Goal: Task Accomplishment & Management: Manage account settings

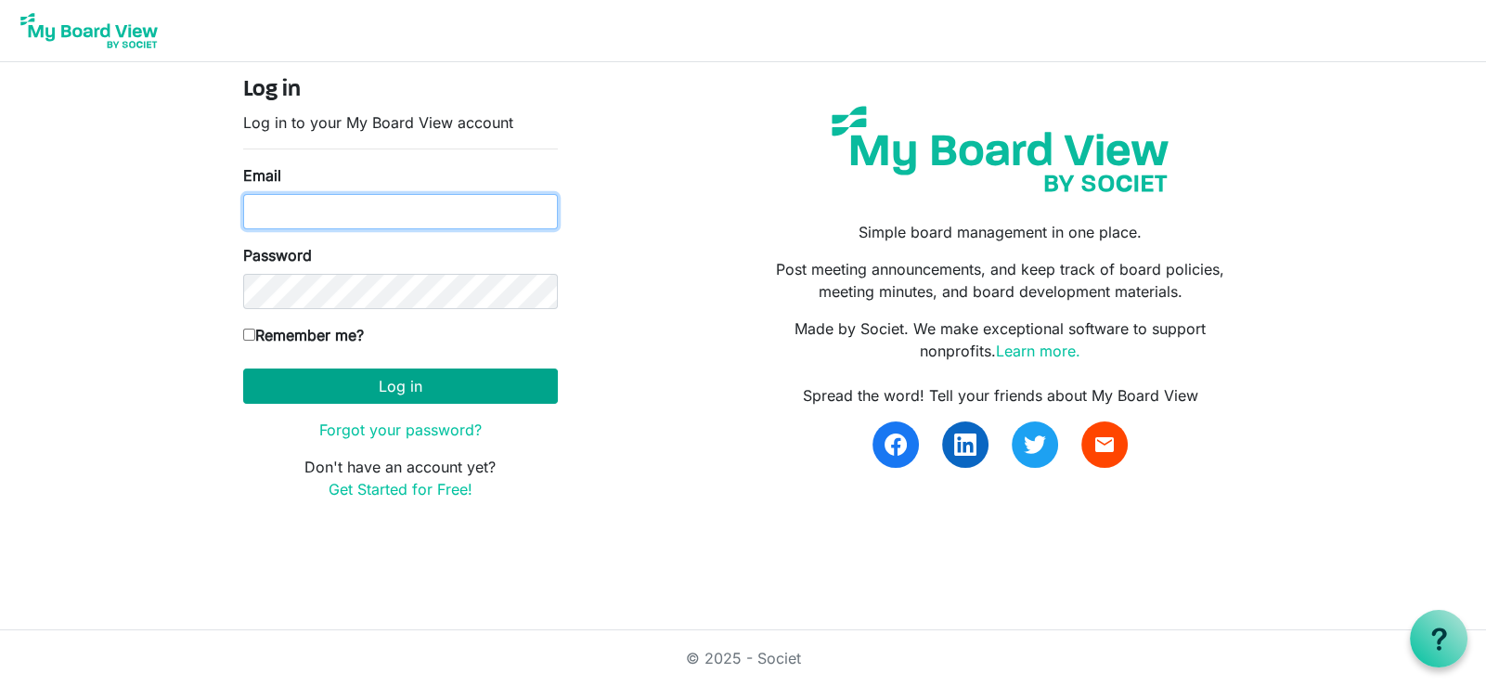
type input "liz.ogle@grandviewmochamber.com"
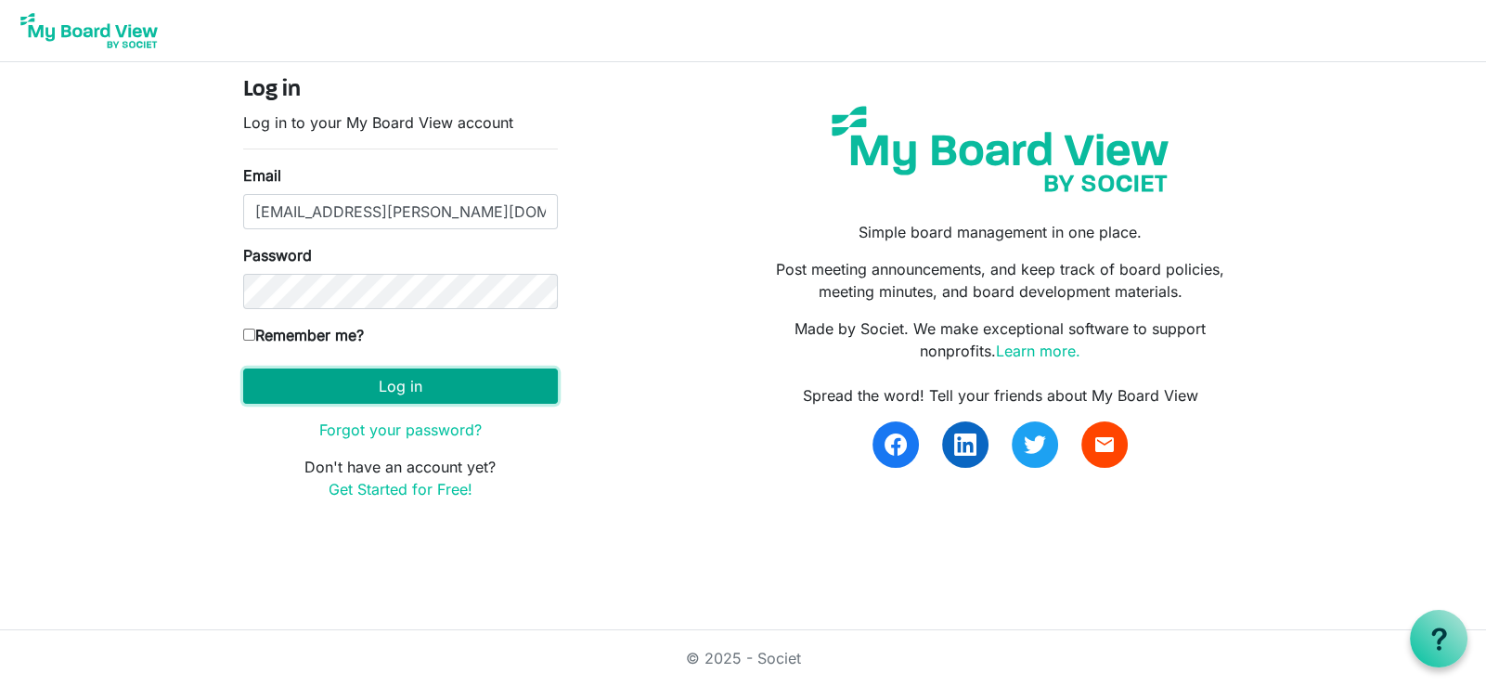
click at [389, 383] on button "Log in" at bounding box center [400, 385] width 315 height 35
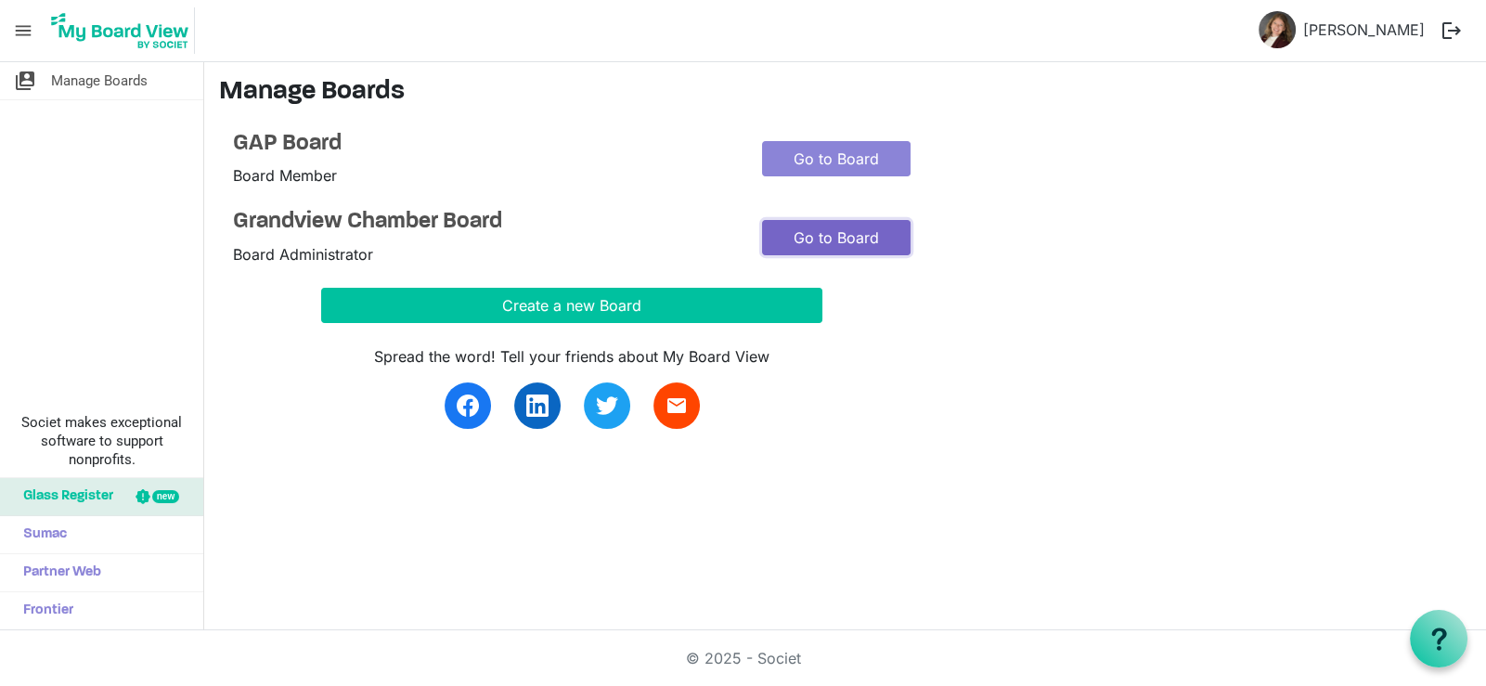
click at [834, 240] on link "Go to Board" at bounding box center [836, 237] width 149 height 35
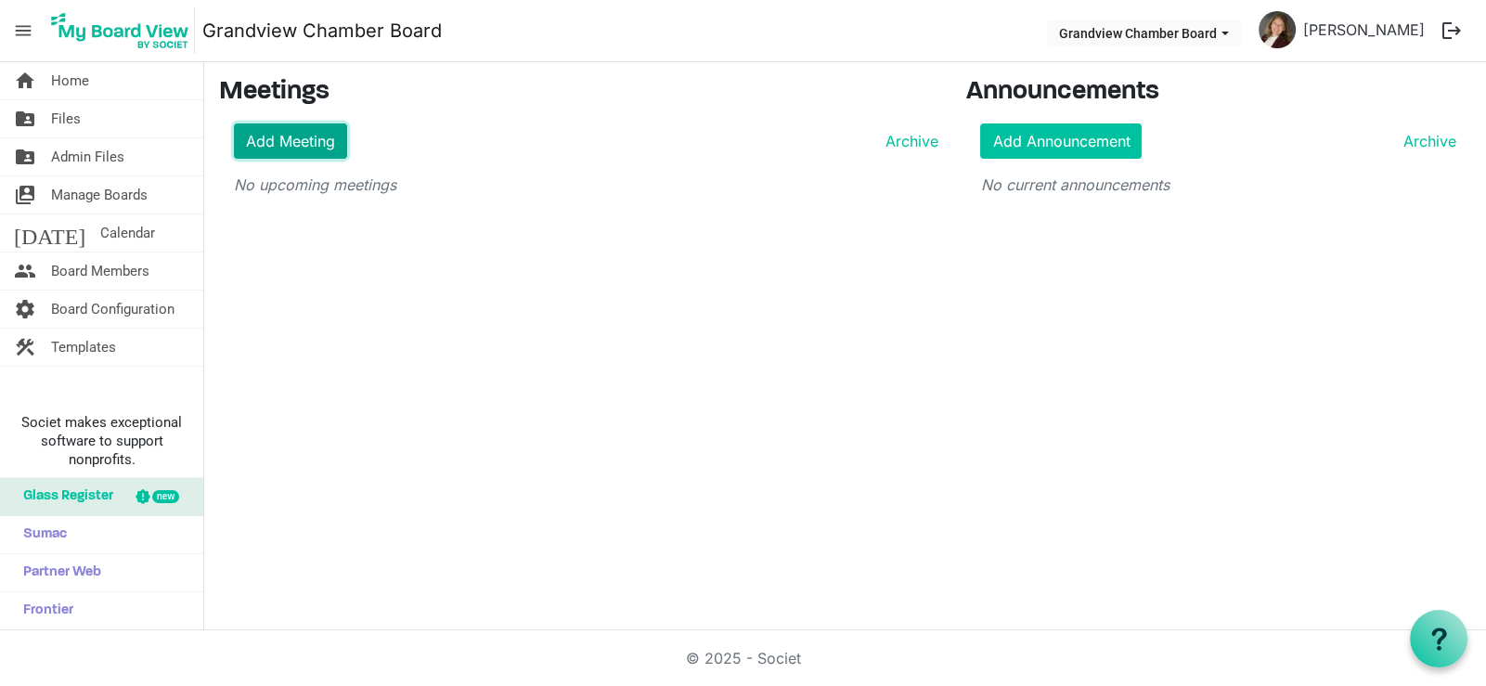
click at [294, 144] on link "Add Meeting" at bounding box center [290, 140] width 113 height 35
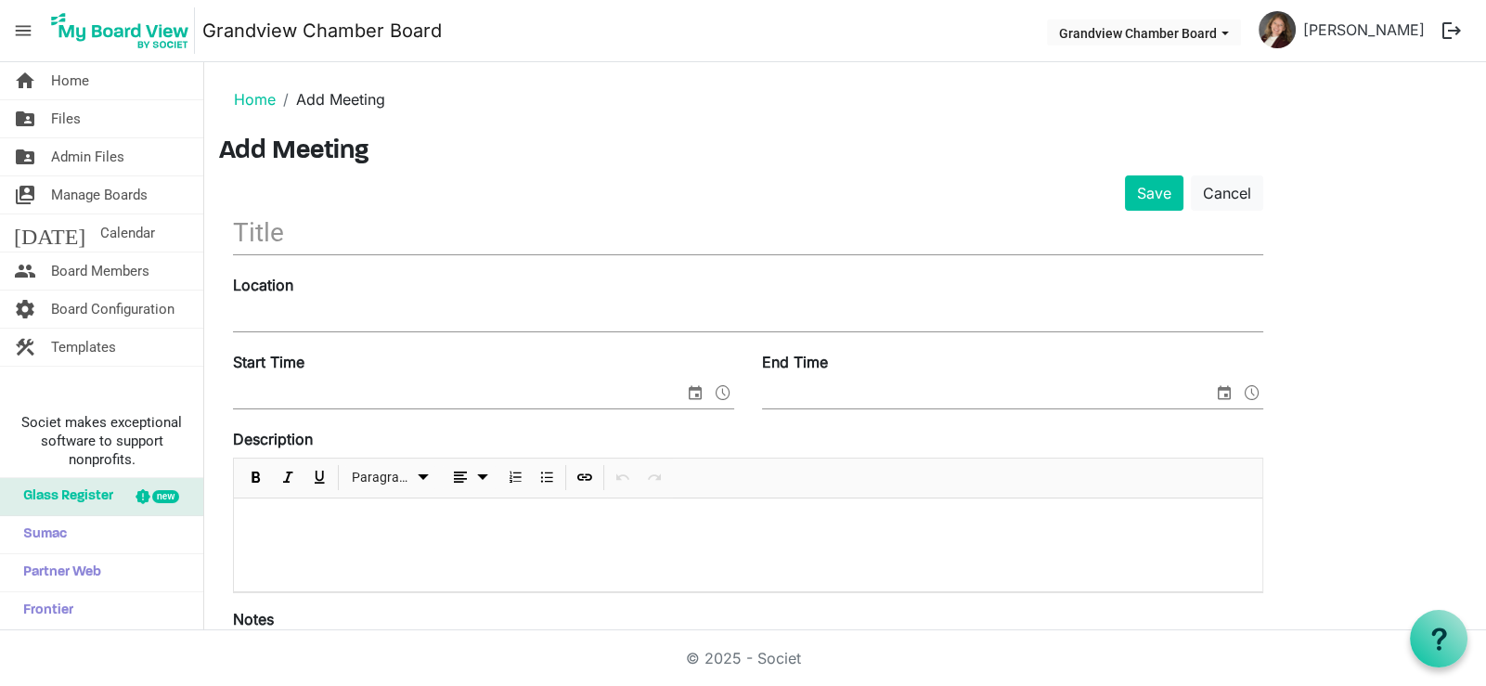
click at [277, 234] on input "text" at bounding box center [748, 233] width 1030 height 44
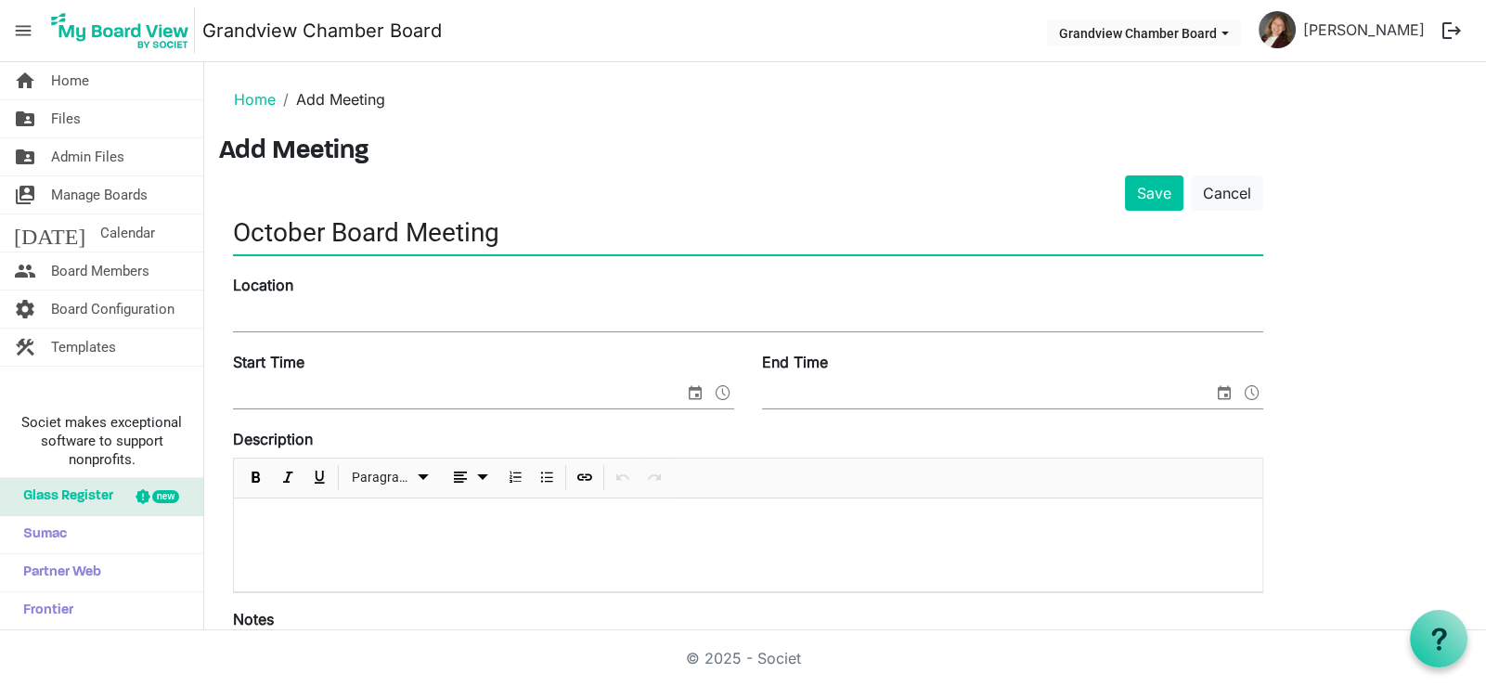
type input "October Board Meeting"
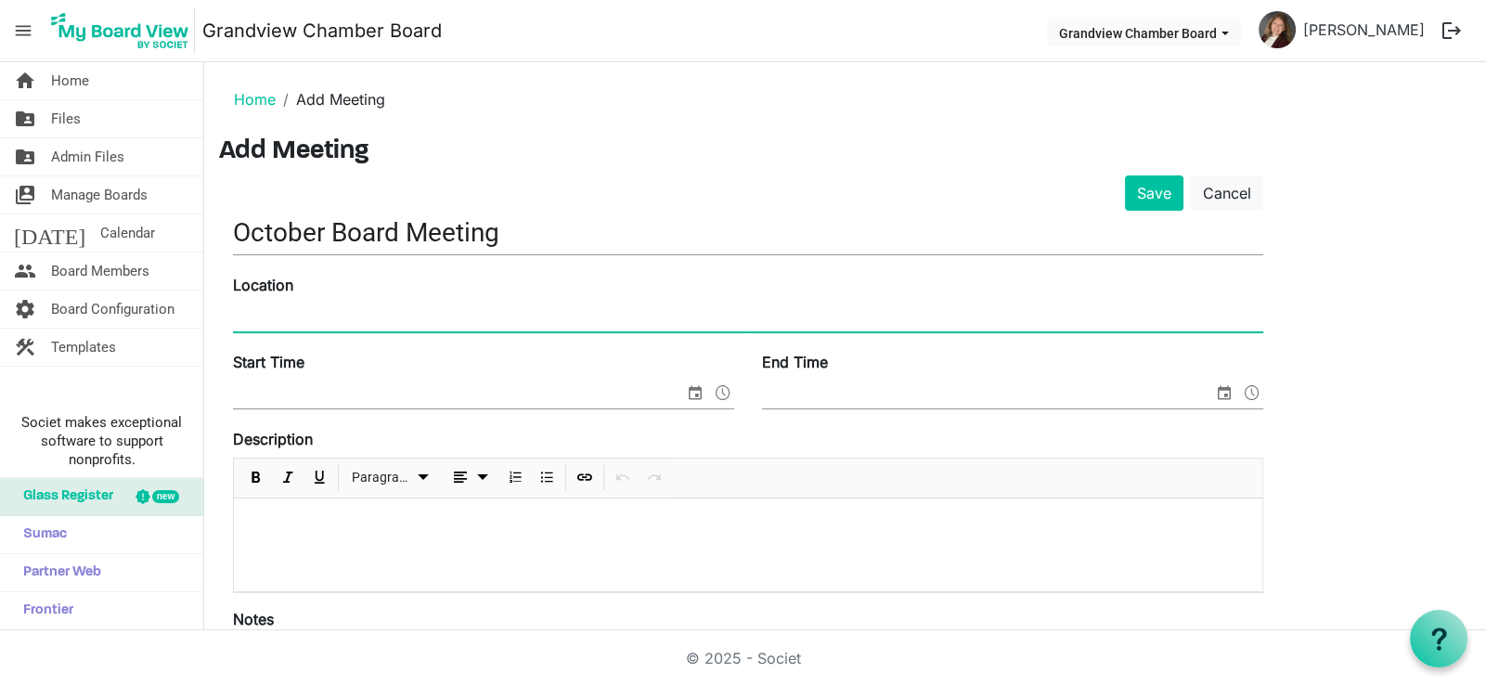
click at [274, 323] on input "Location" at bounding box center [748, 318] width 1030 height 28
type input "Grandview Chamber of Commerce Office, 12500 S. US 71 HWY, Suite 100, Grandview,…"
click at [375, 404] on input "Start Time" at bounding box center [458, 395] width 451 height 28
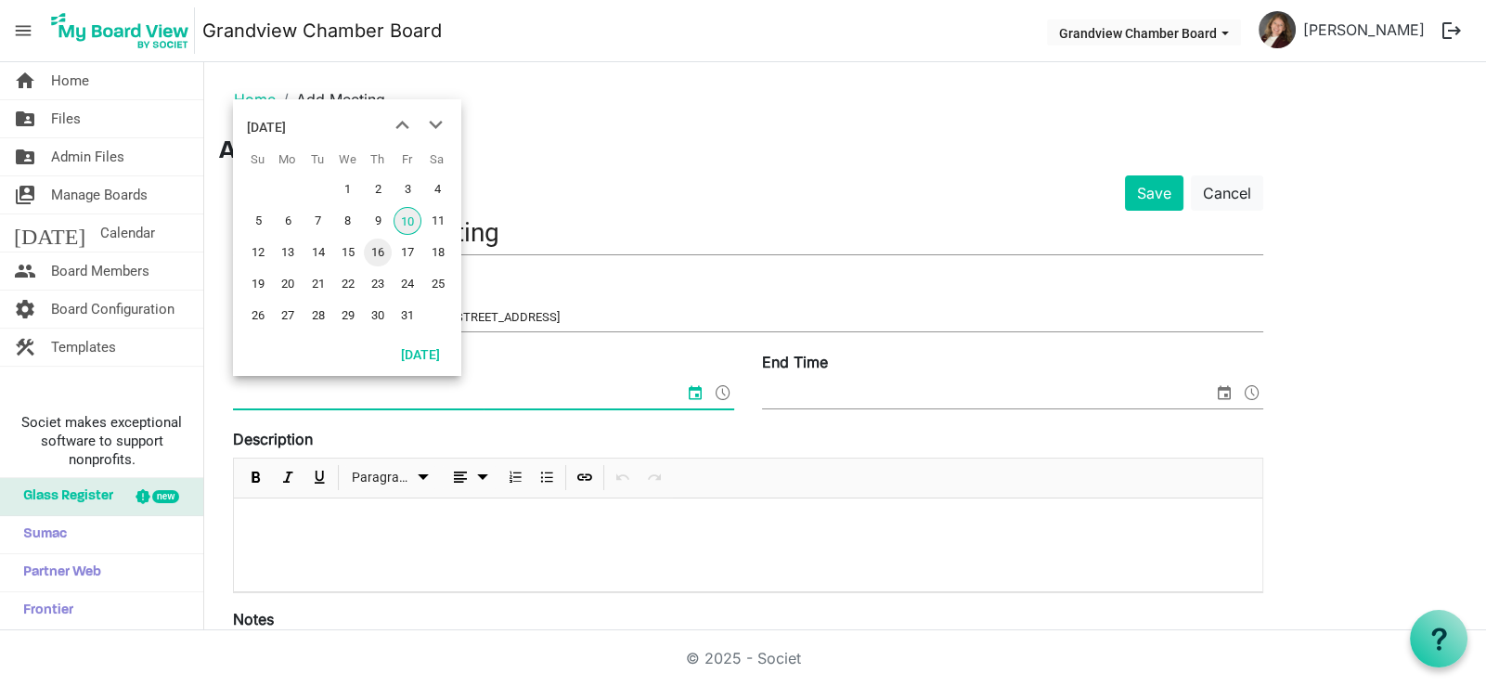
click at [370, 248] on span "16" at bounding box center [378, 253] width 28 height 28
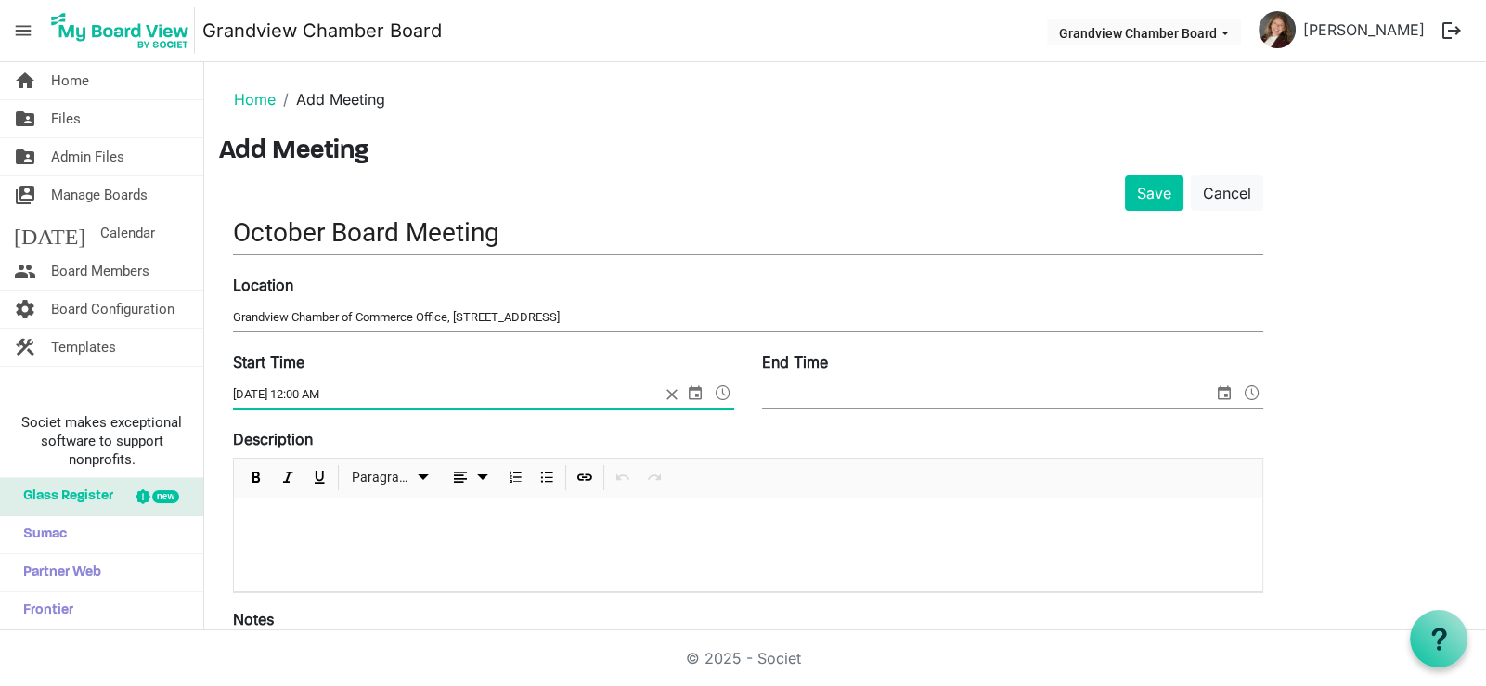
click at [344, 391] on input "10/16/2025 12:00 AM" at bounding box center [446, 395] width 427 height 28
click at [335, 391] on input "10/16/2025 12:00 AM" at bounding box center [446, 395] width 427 height 28
type input "10/16/2025 12:00 PM"
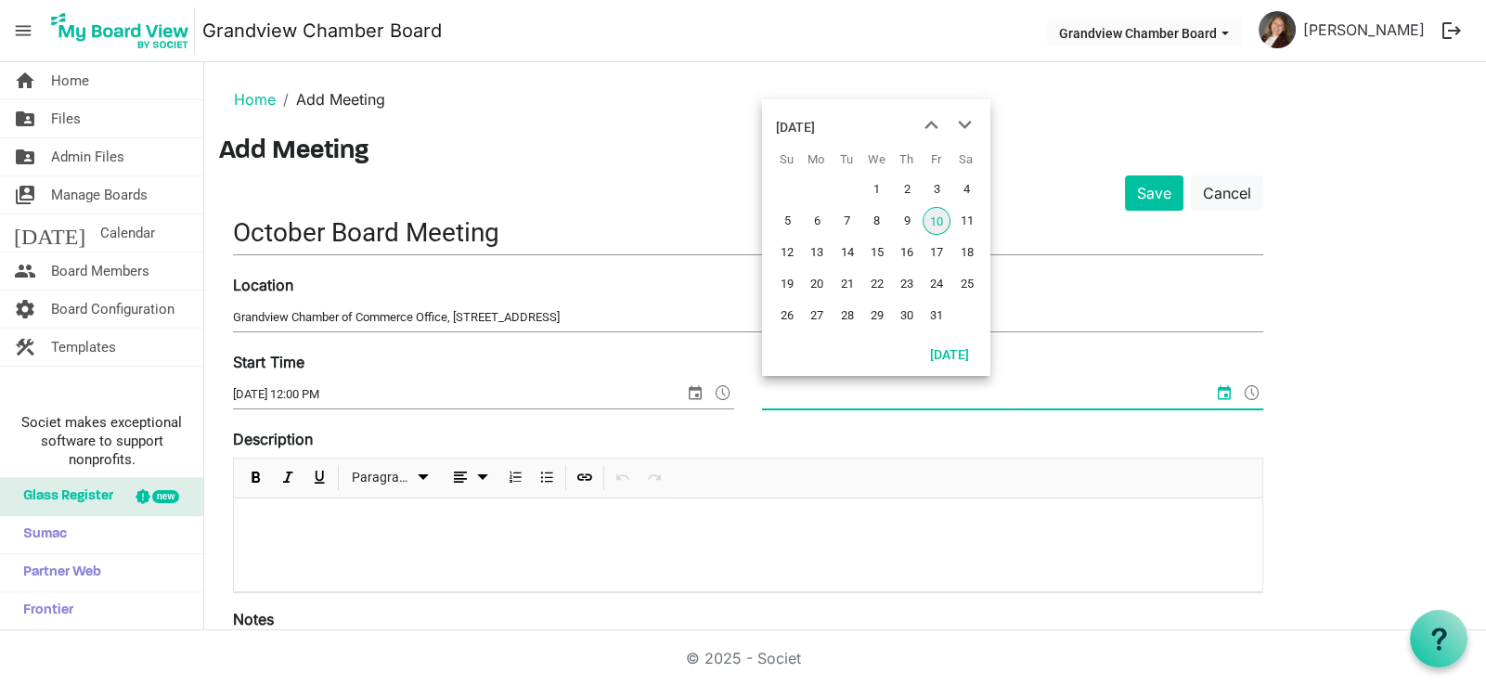
click at [832, 398] on input "End Time" at bounding box center [987, 395] width 451 height 28
click at [907, 250] on span "16" at bounding box center [907, 253] width 28 height 28
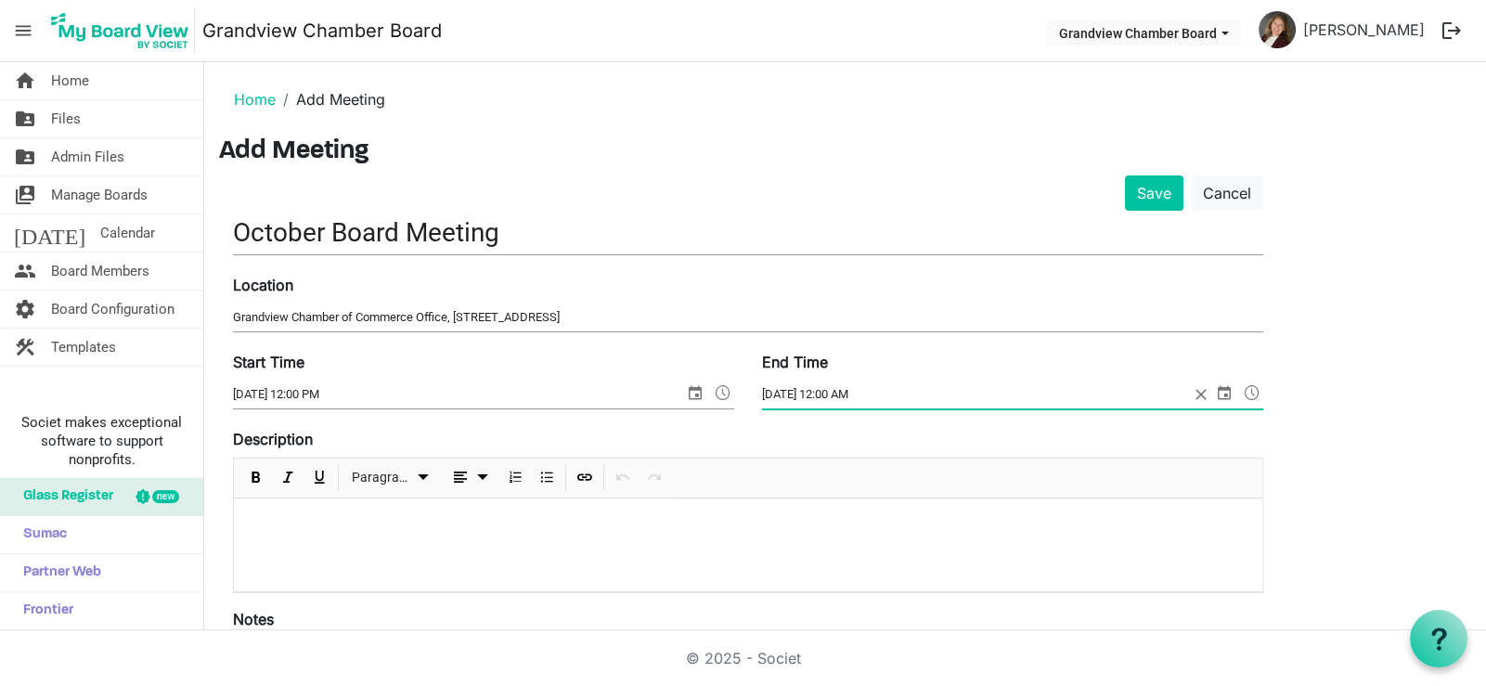
click at [841, 392] on input "10/16/2025 12:00 AM" at bounding box center [975, 395] width 427 height 28
click at [841, 394] on input "10/16/2025 1:00 AM" at bounding box center [975, 395] width 427 height 28
click at [860, 394] on input "10/16/2025 1:30 AM" at bounding box center [975, 395] width 427 height 28
type input "10/16/2025 1:30 PM"
click at [333, 532] on div at bounding box center [748, 544] width 1028 height 93
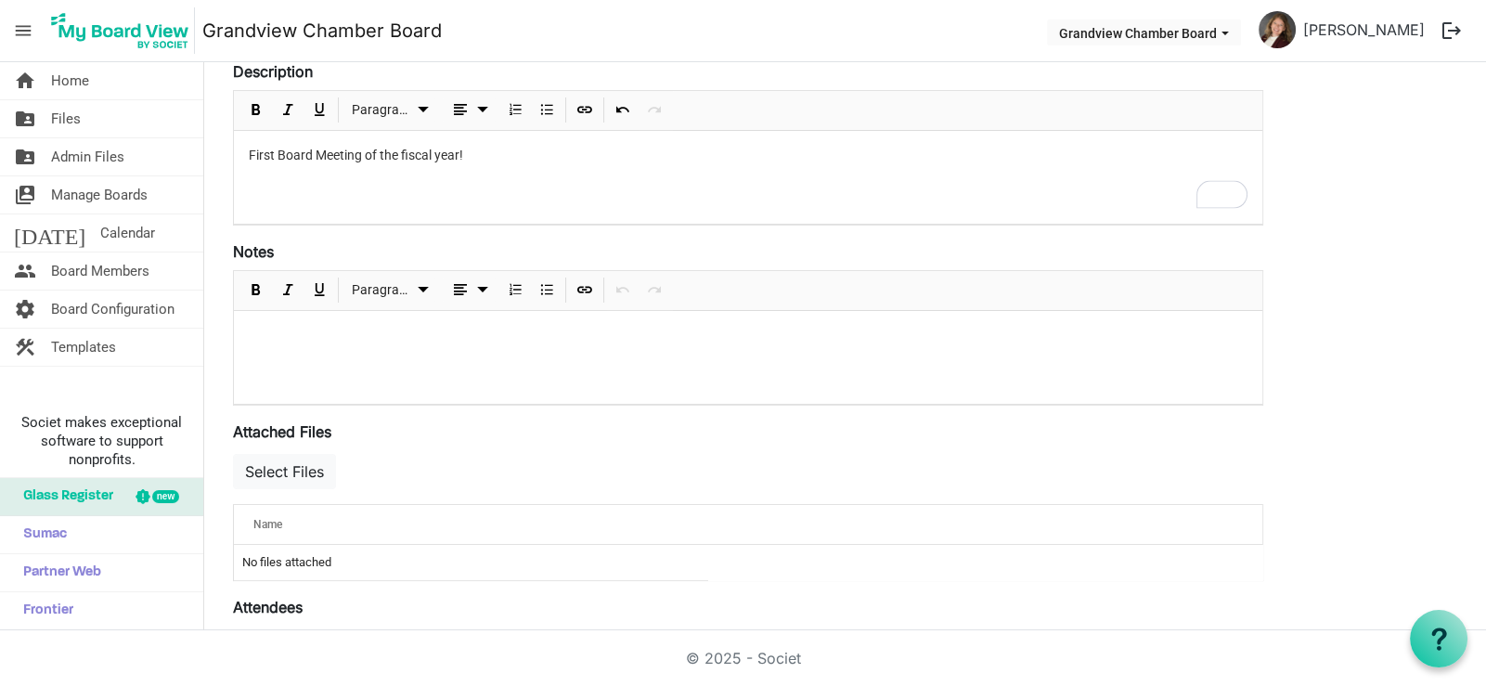
scroll to position [370, 0]
click at [303, 464] on button "Select Files" at bounding box center [284, 468] width 103 height 35
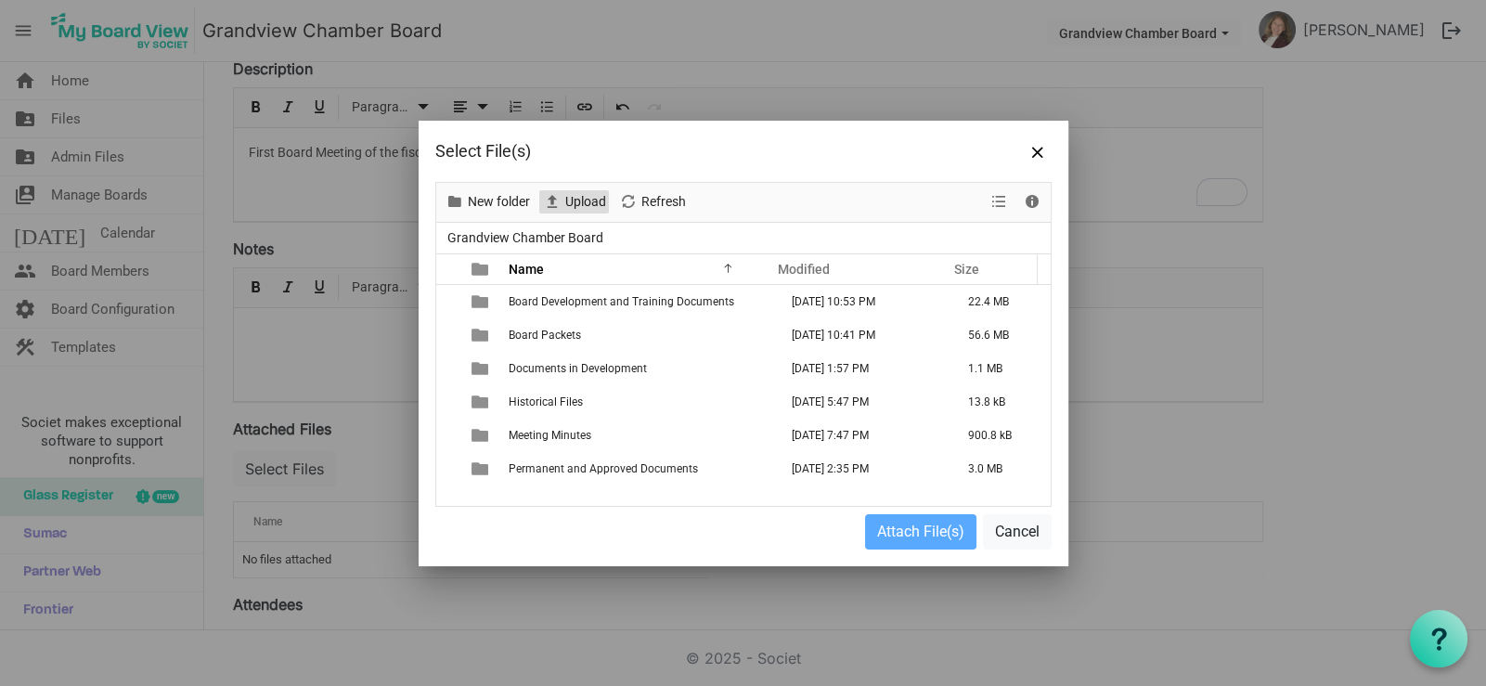
click at [588, 203] on span "Upload" at bounding box center [585, 201] width 45 height 23
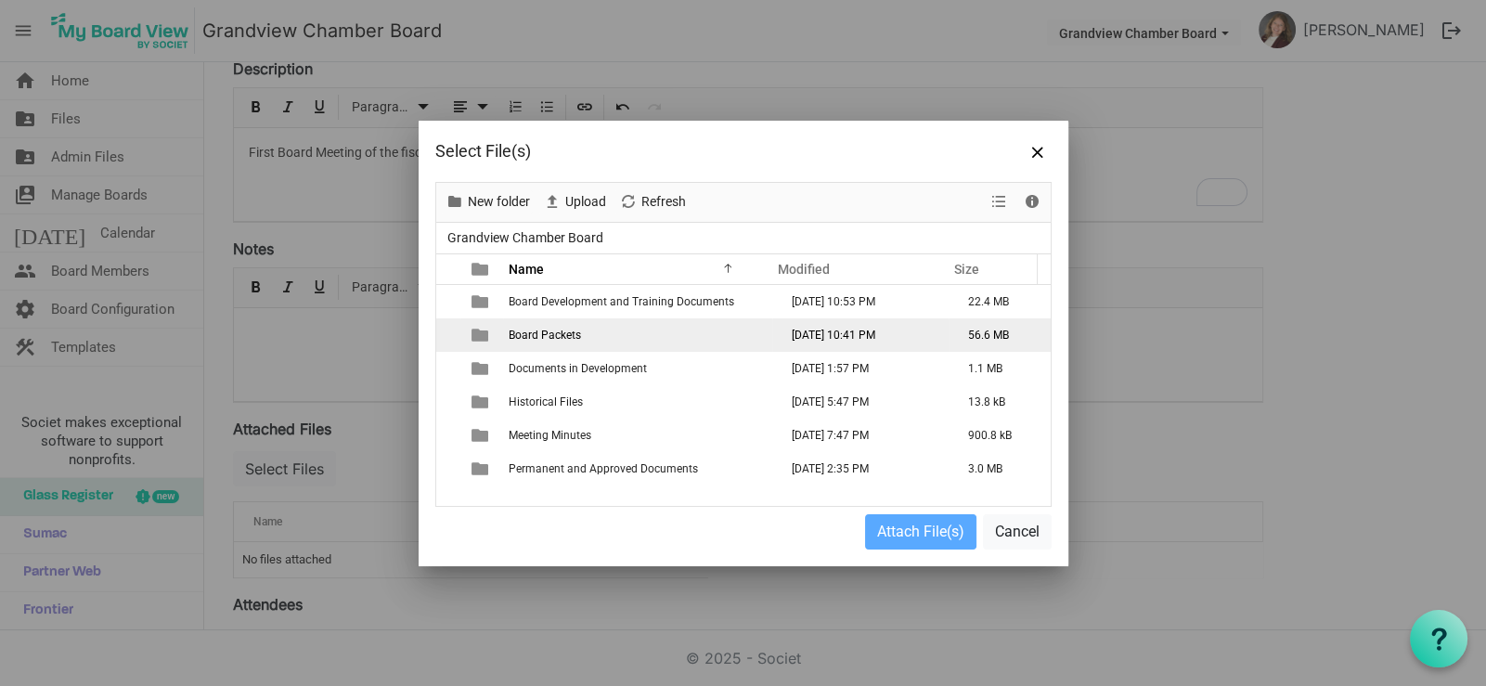
click at [541, 338] on span "Board Packets" at bounding box center [545, 335] width 72 height 13
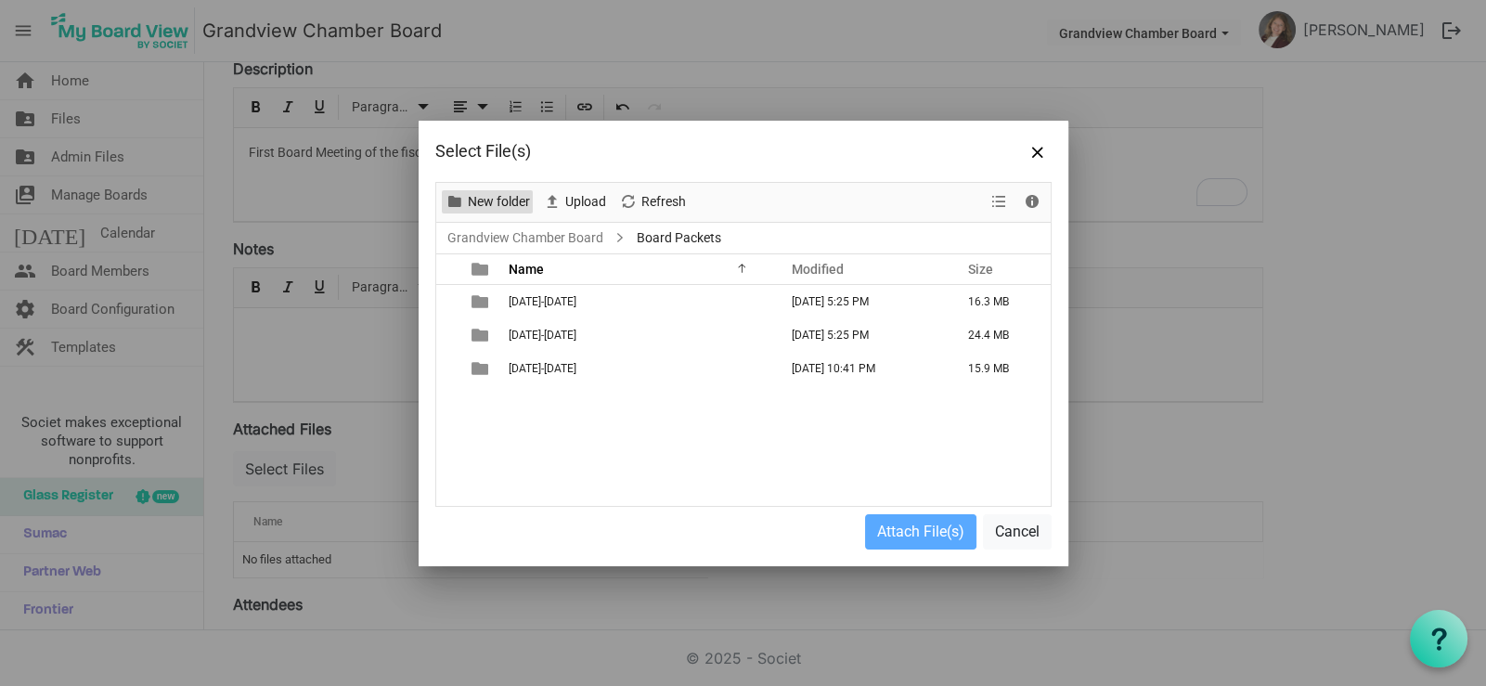
click at [507, 210] on span "New folder" at bounding box center [499, 201] width 66 height 23
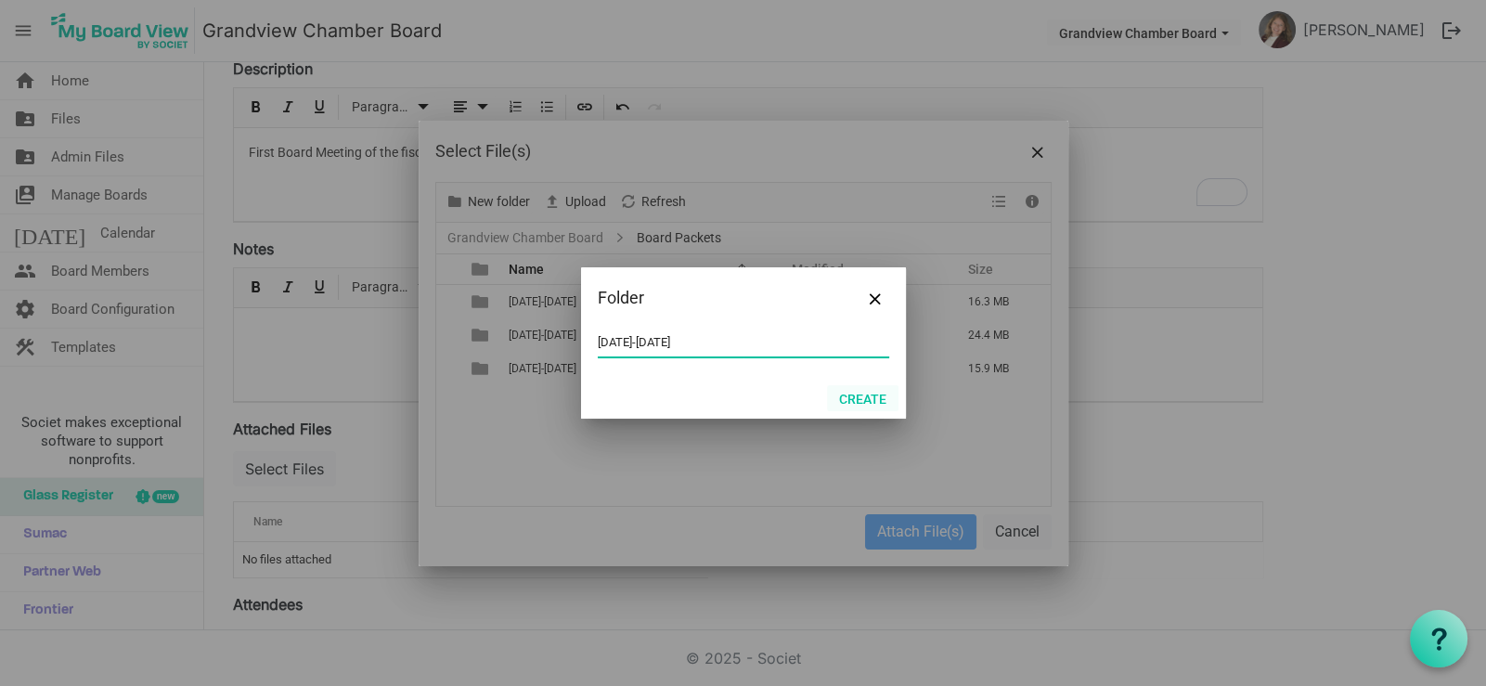
type input "2025-2026"
click at [863, 397] on button "Create" at bounding box center [862, 398] width 71 height 26
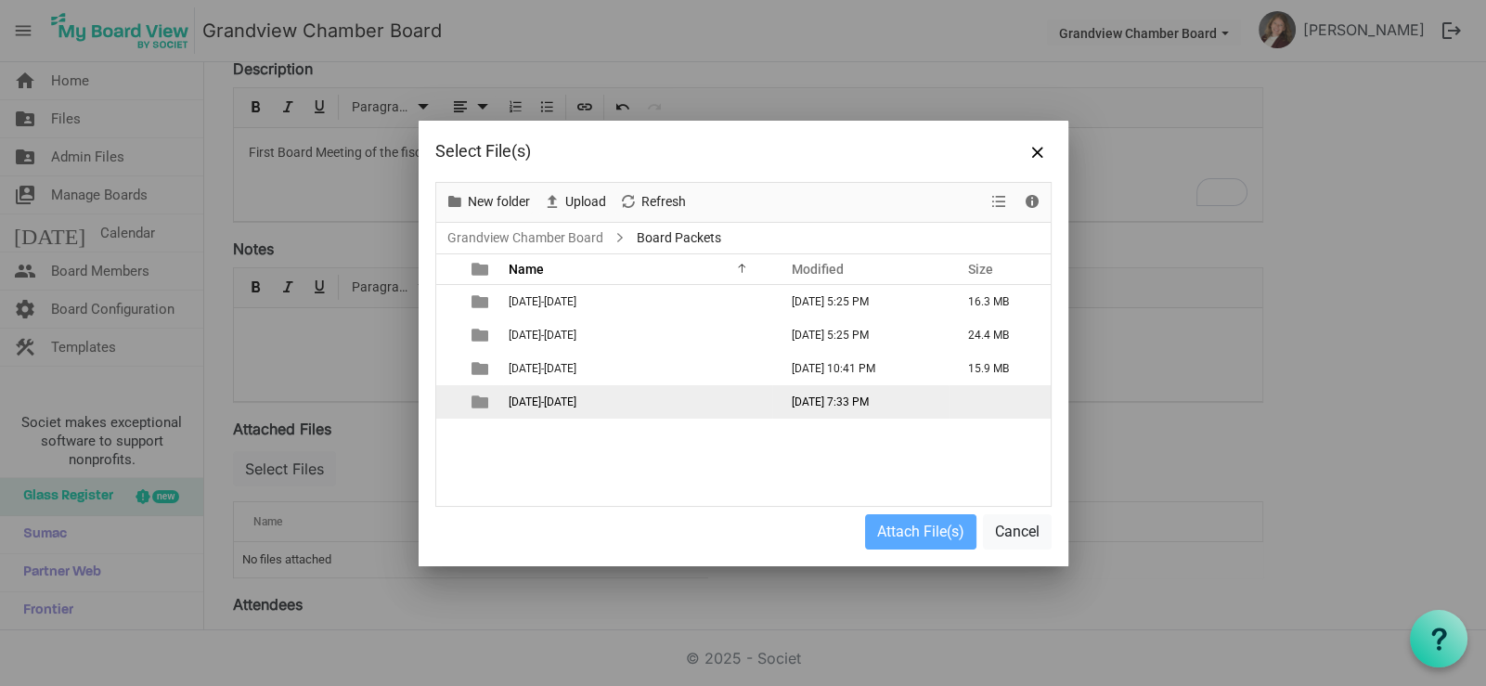
click at [556, 400] on span "2025-2026" at bounding box center [543, 401] width 68 height 13
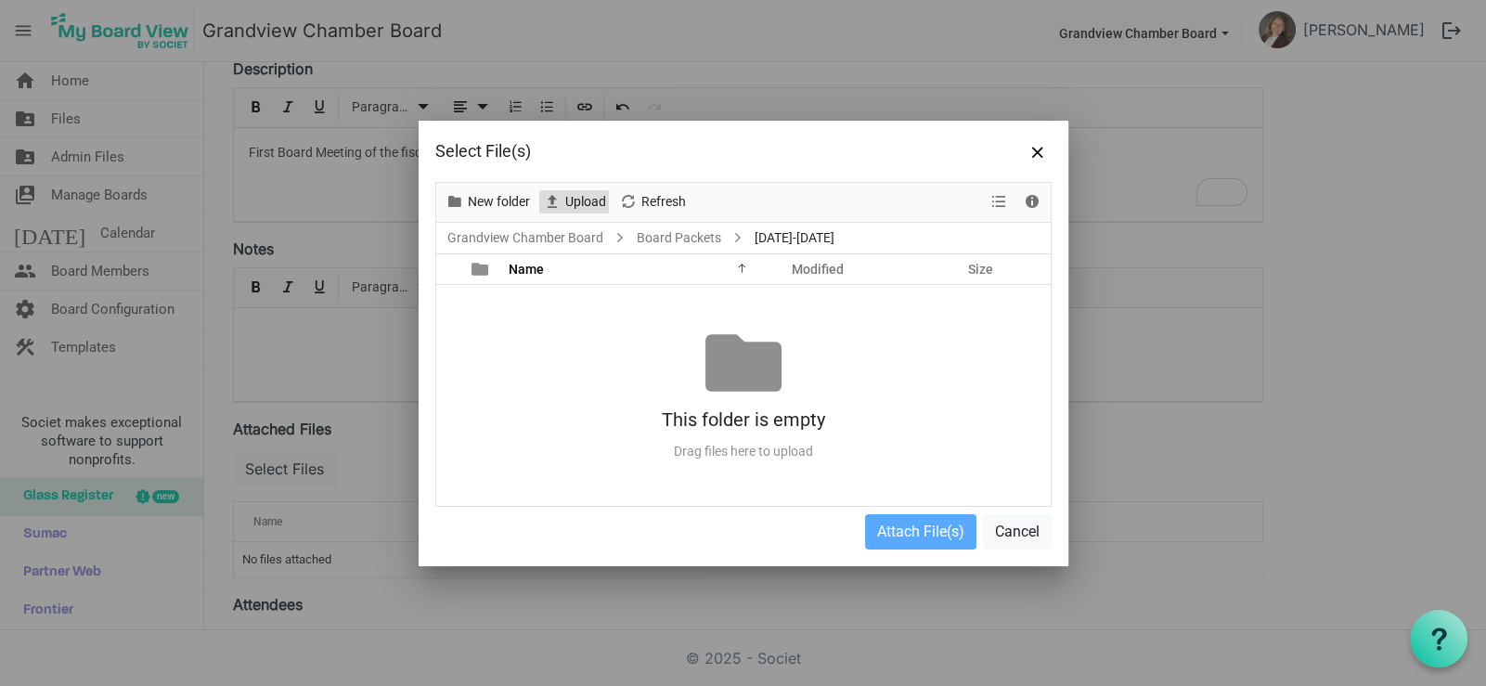
click at [567, 199] on span "Upload" at bounding box center [585, 201] width 45 height 23
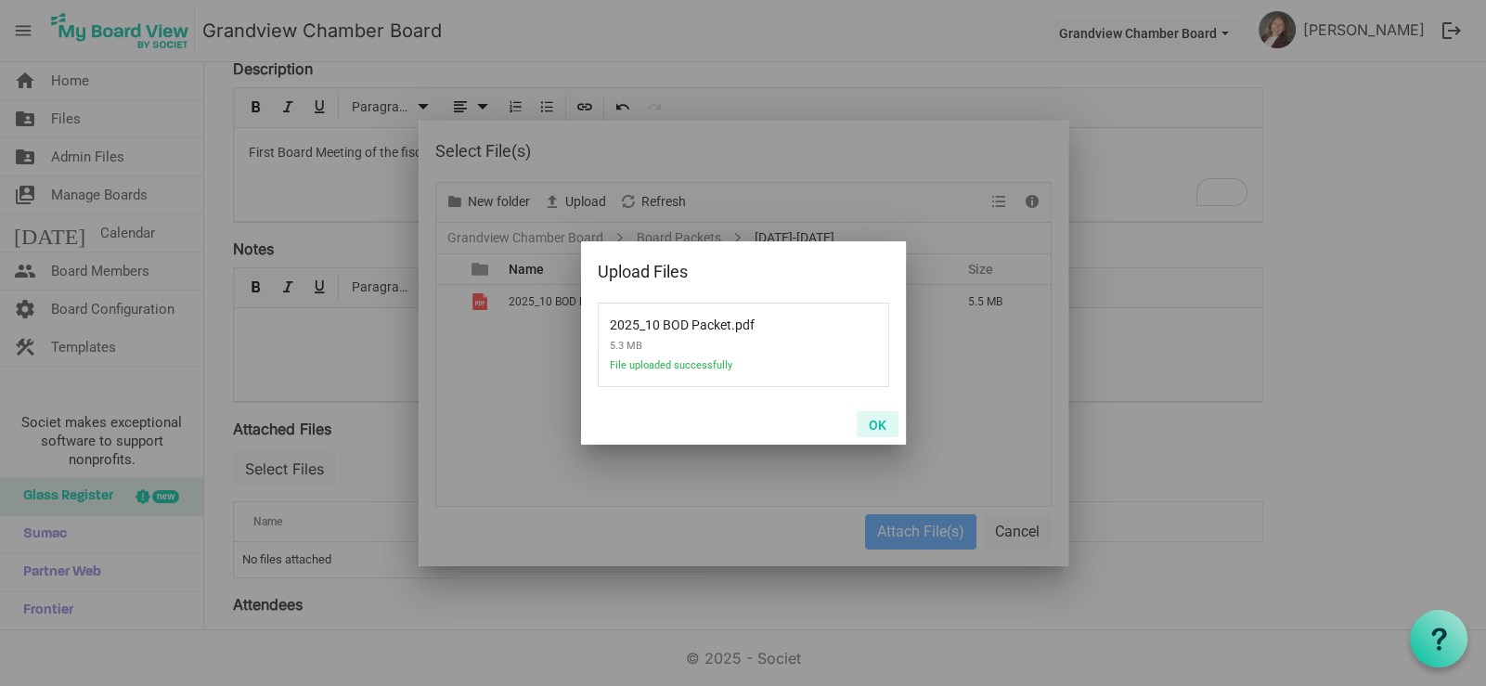
click at [873, 420] on button "OK" at bounding box center [878, 424] width 42 height 26
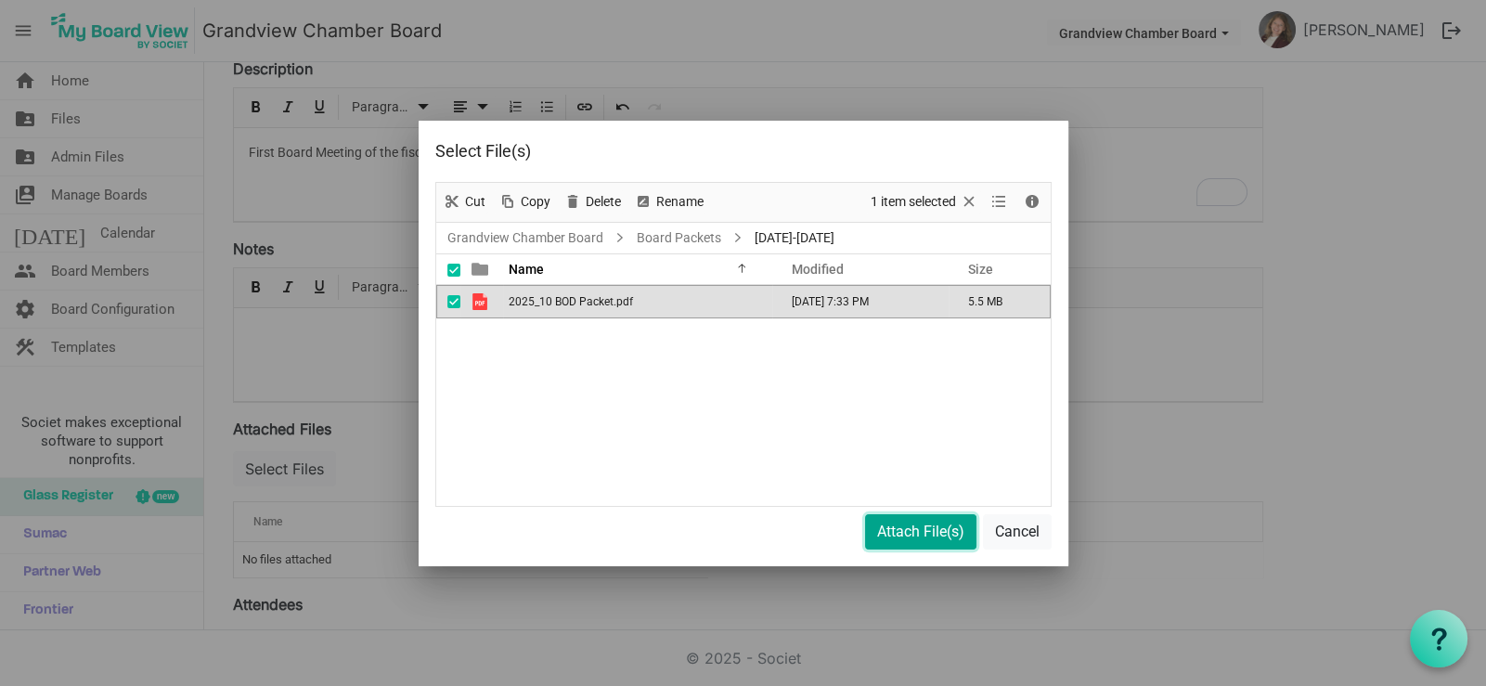
click at [910, 531] on button "Attach File(s)" at bounding box center [920, 531] width 111 height 35
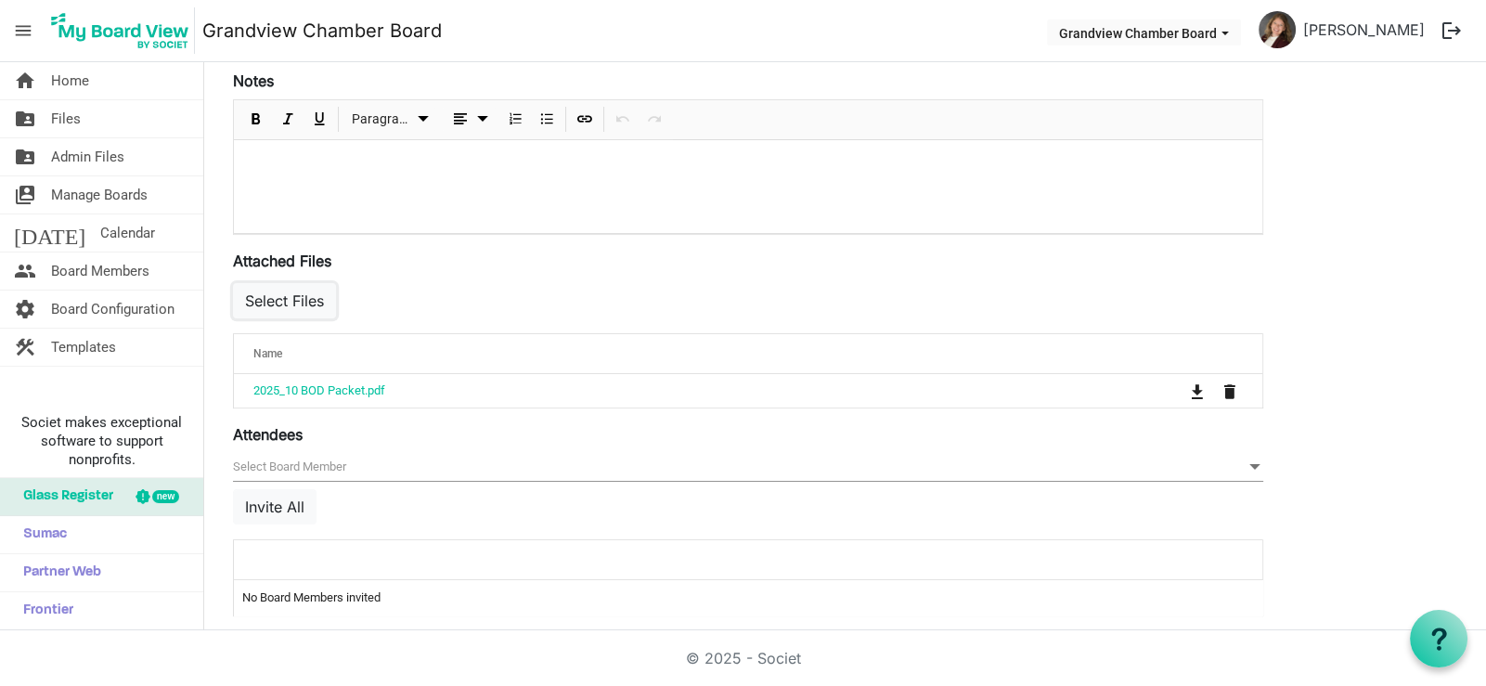
scroll to position [549, 0]
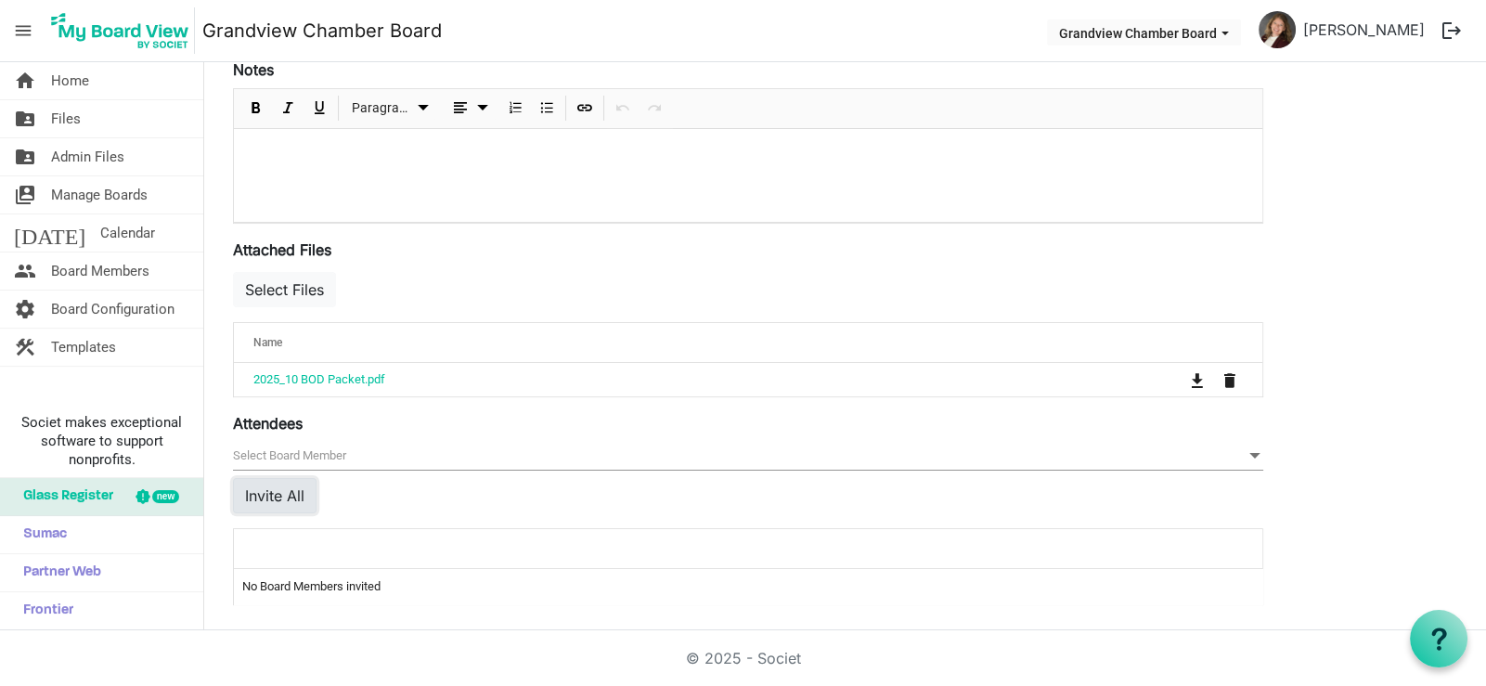
click at [292, 485] on button "Invite All" at bounding box center [275, 495] width 84 height 35
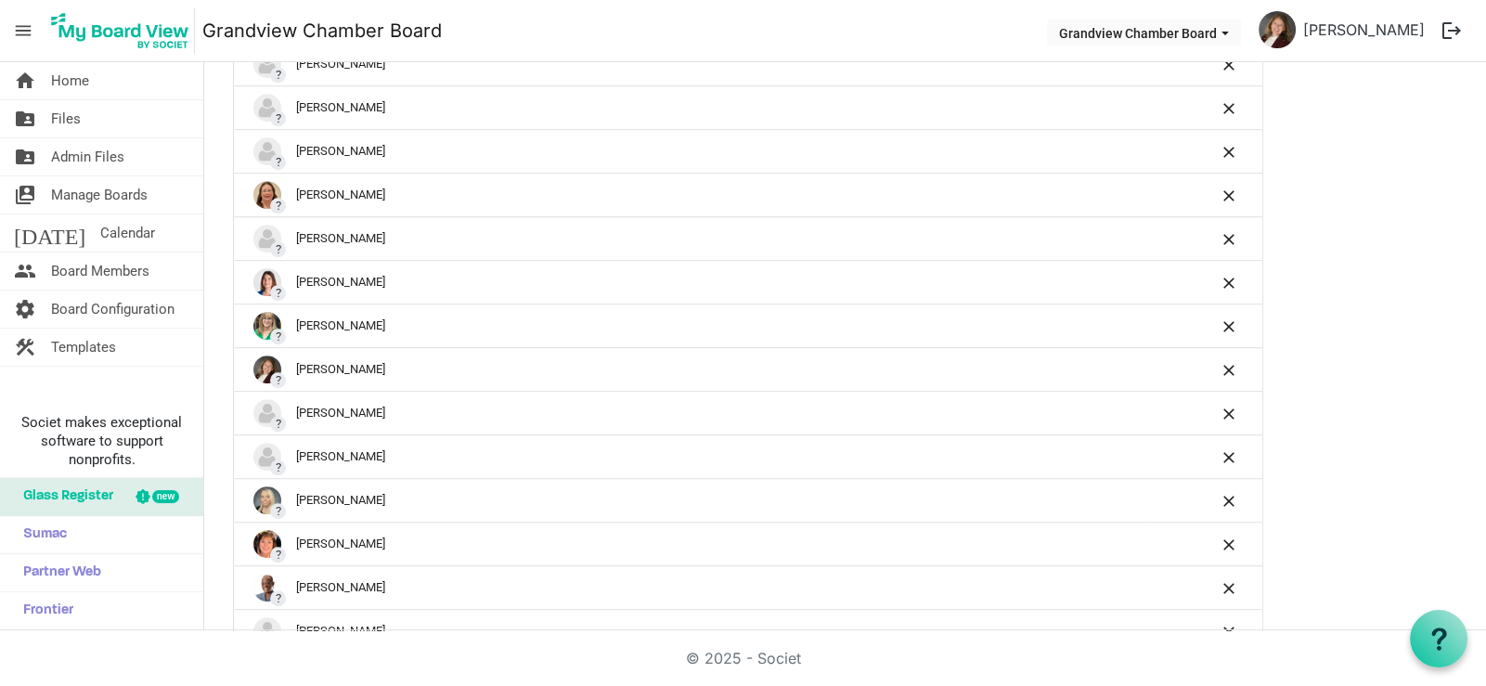
scroll to position [1339, 0]
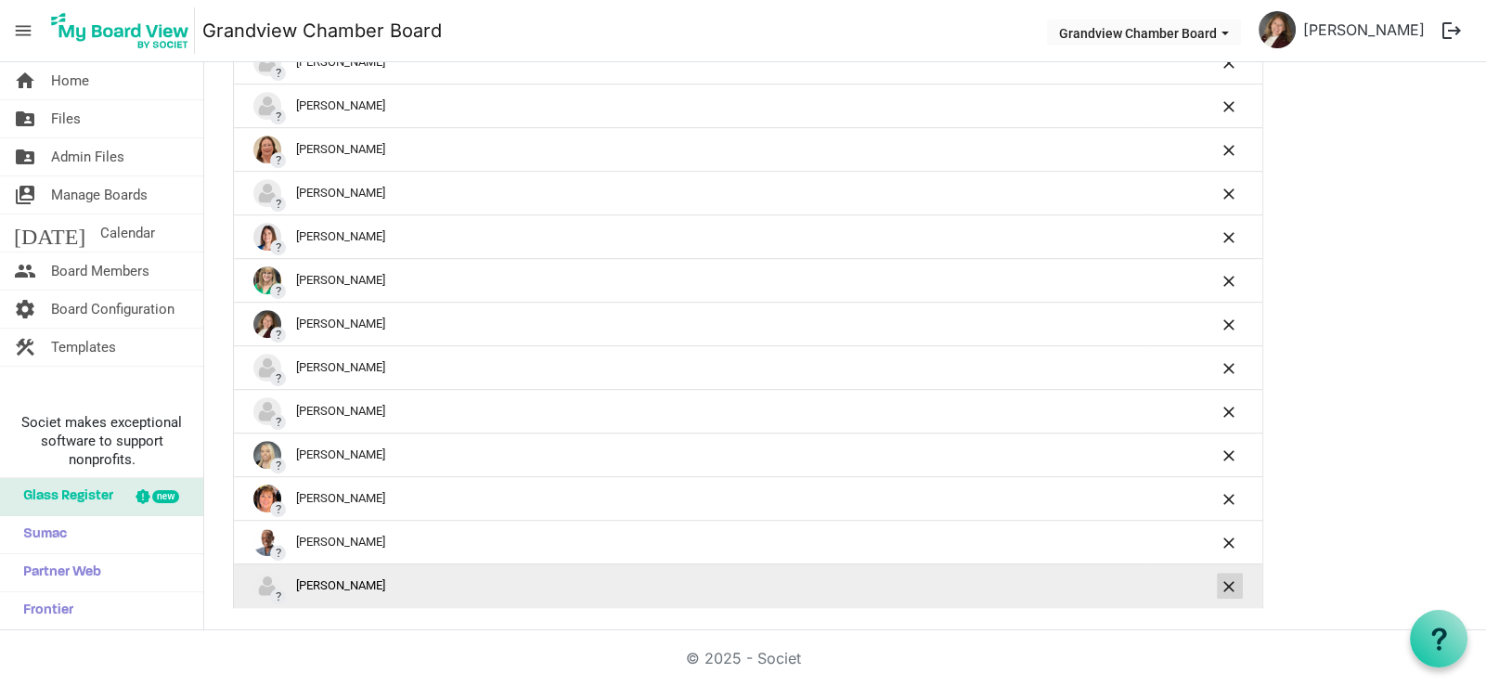
click at [1230, 581] on span "is Command column column header" at bounding box center [1229, 586] width 11 height 11
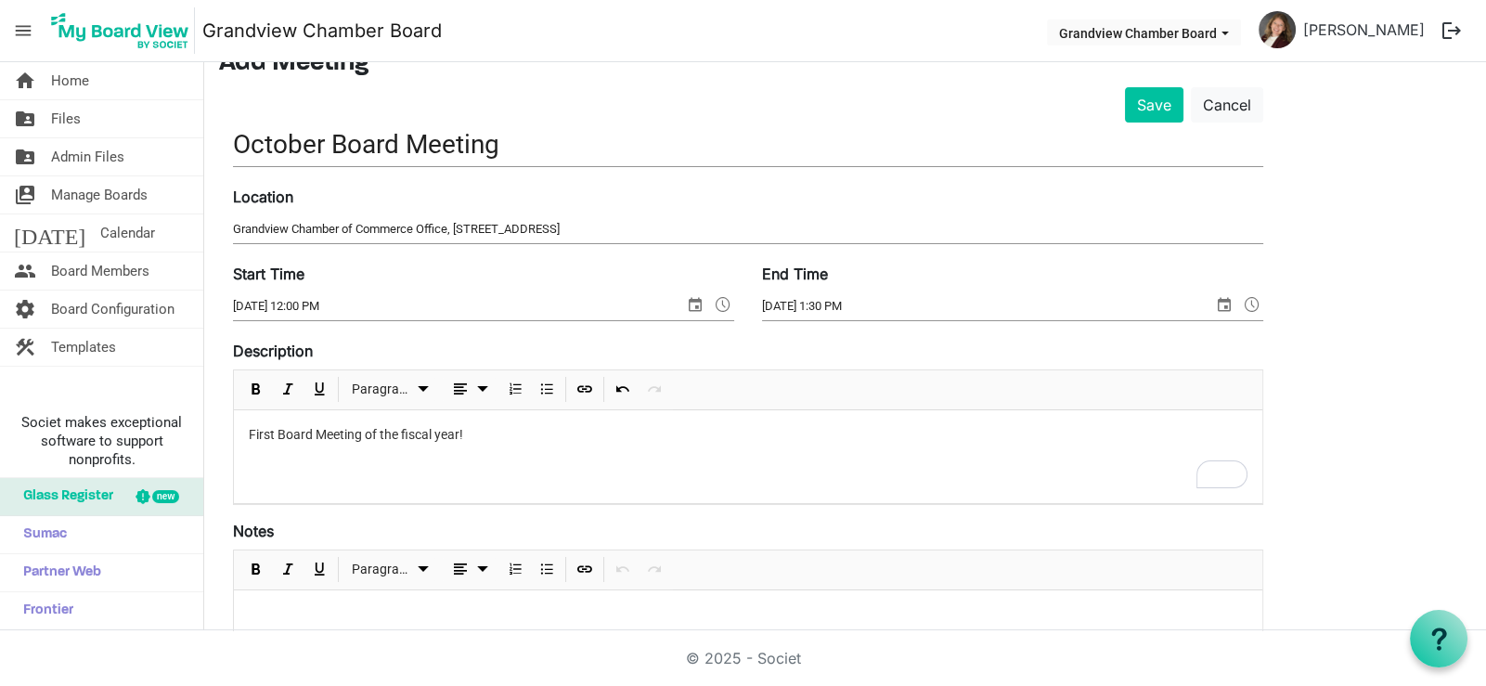
scroll to position [0, 0]
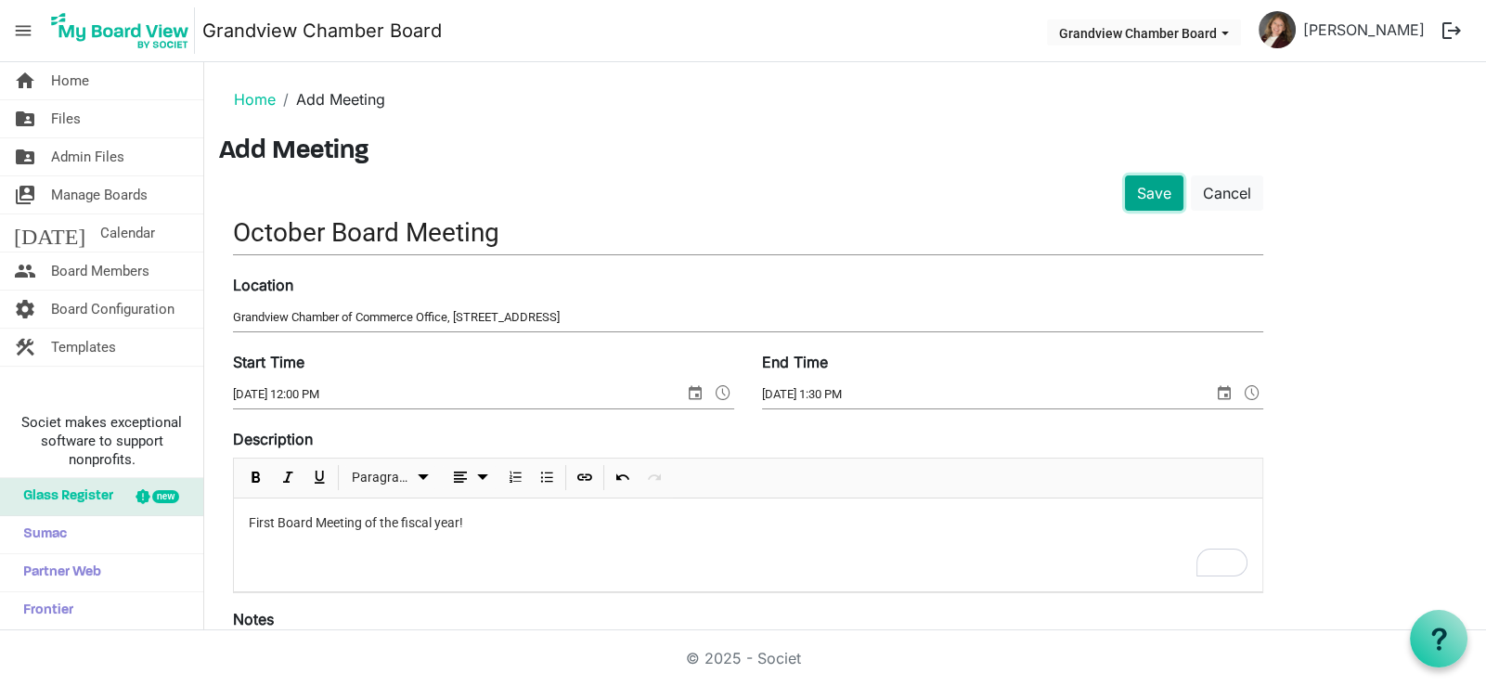
click at [1160, 191] on button "Save" at bounding box center [1154, 192] width 58 height 35
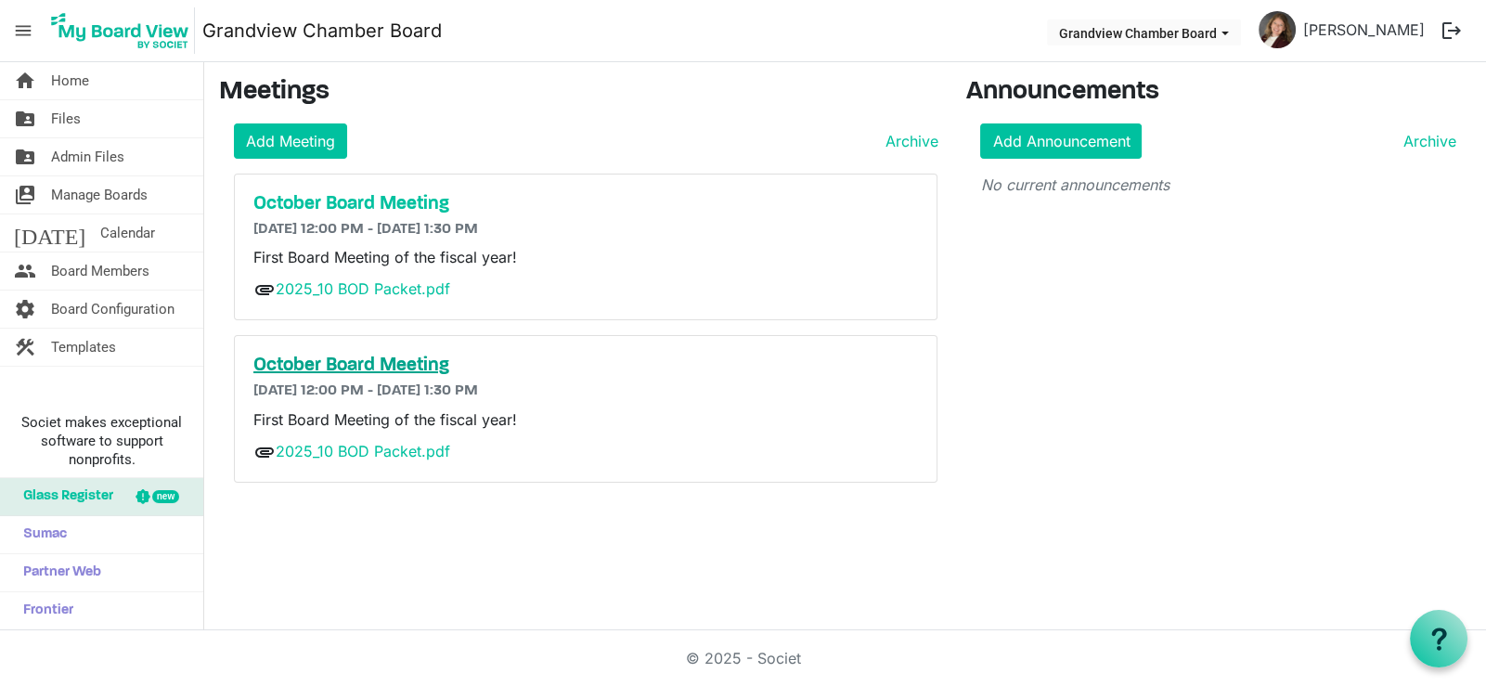
click at [356, 368] on h5 "October Board Meeting" at bounding box center [585, 366] width 665 height 22
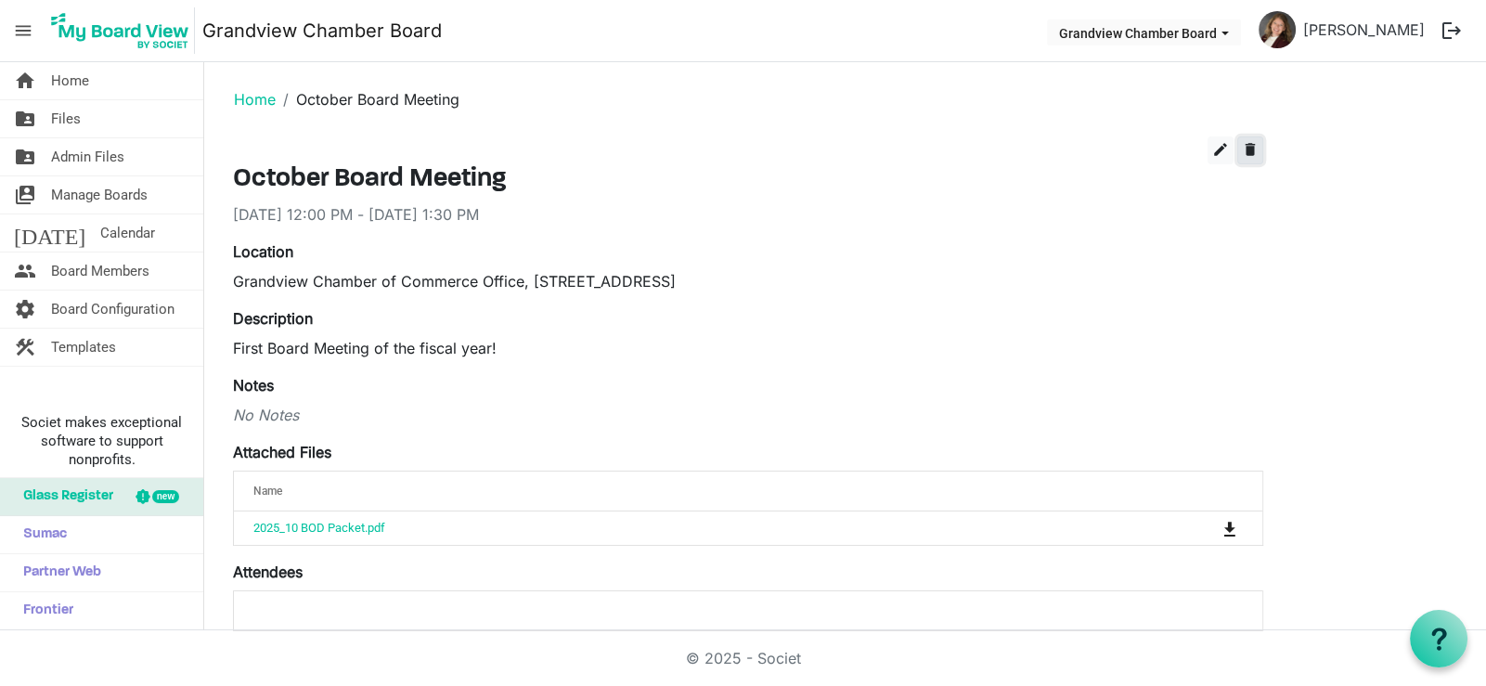
click at [1251, 152] on span "delete" at bounding box center [1250, 149] width 17 height 17
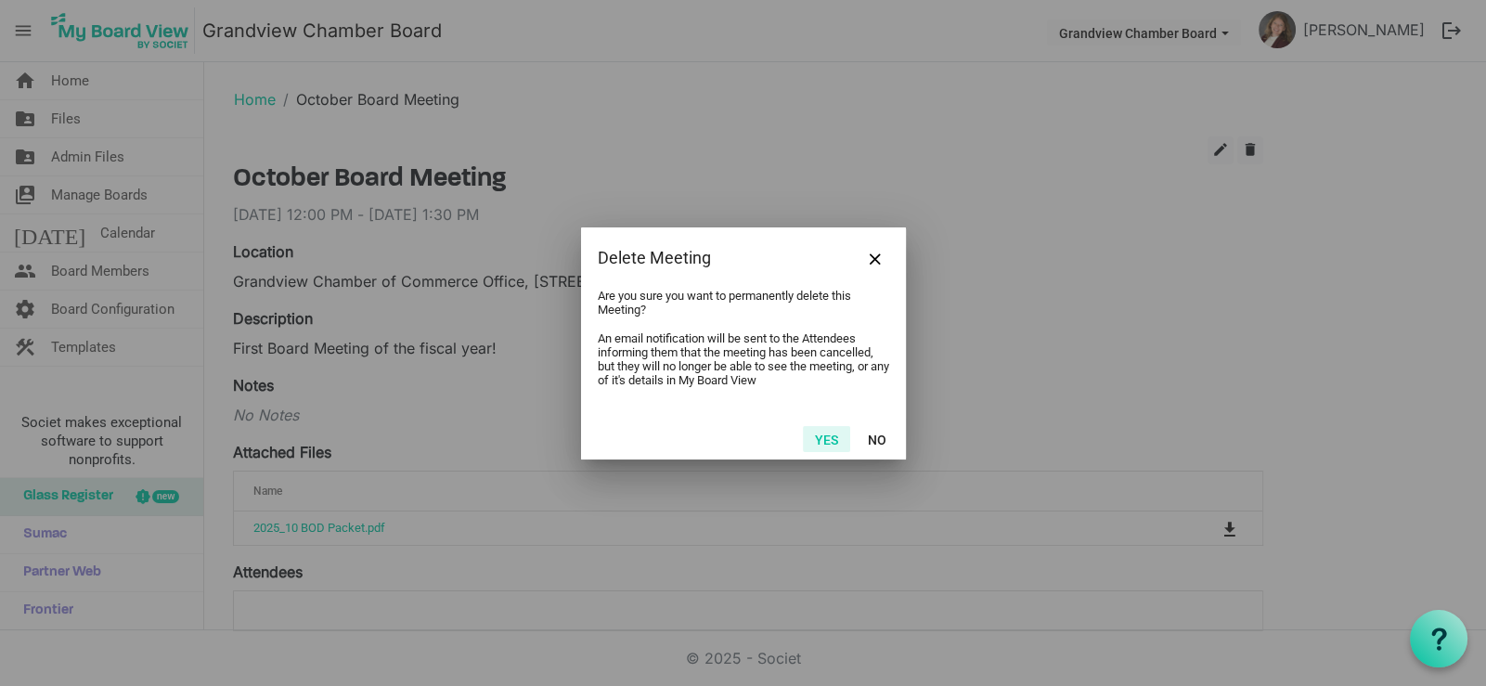
click at [831, 435] on button "Yes" at bounding box center [826, 439] width 47 height 26
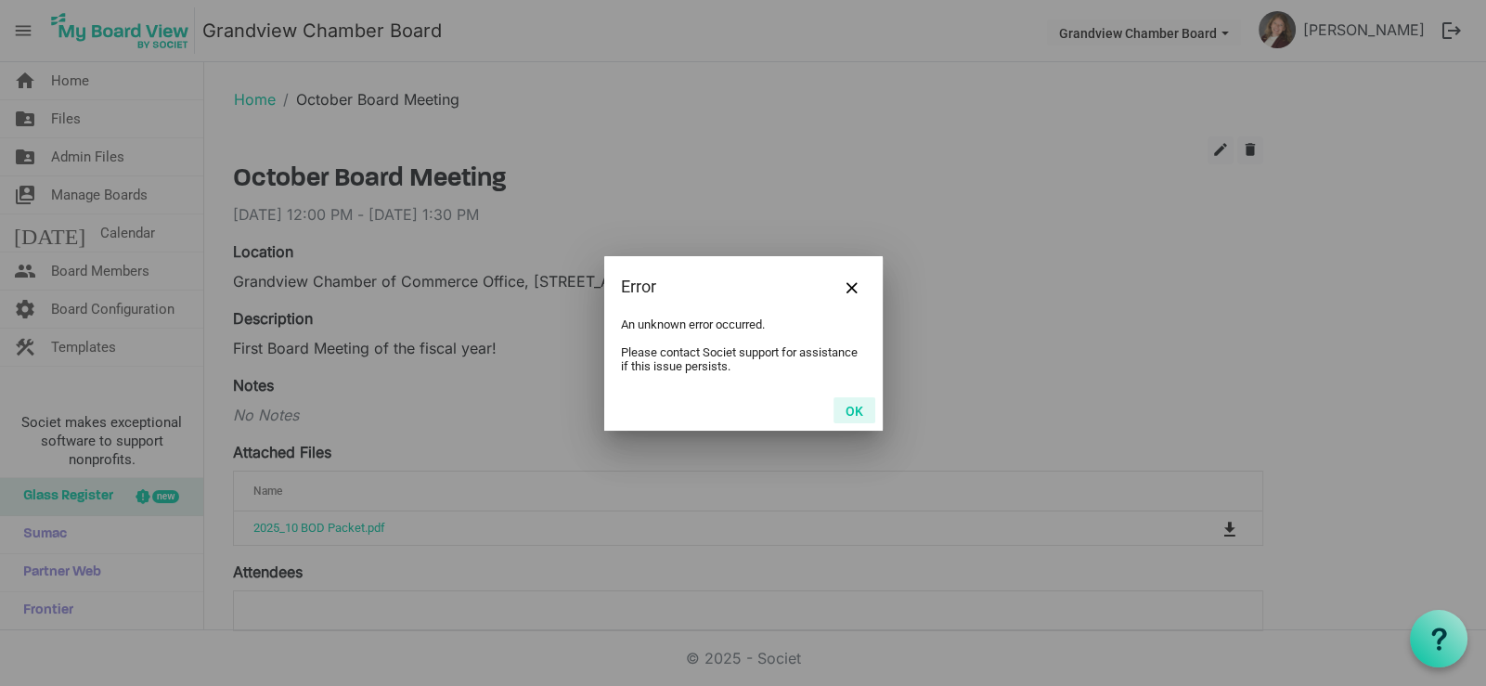
click at [860, 412] on button "OK" at bounding box center [855, 410] width 42 height 26
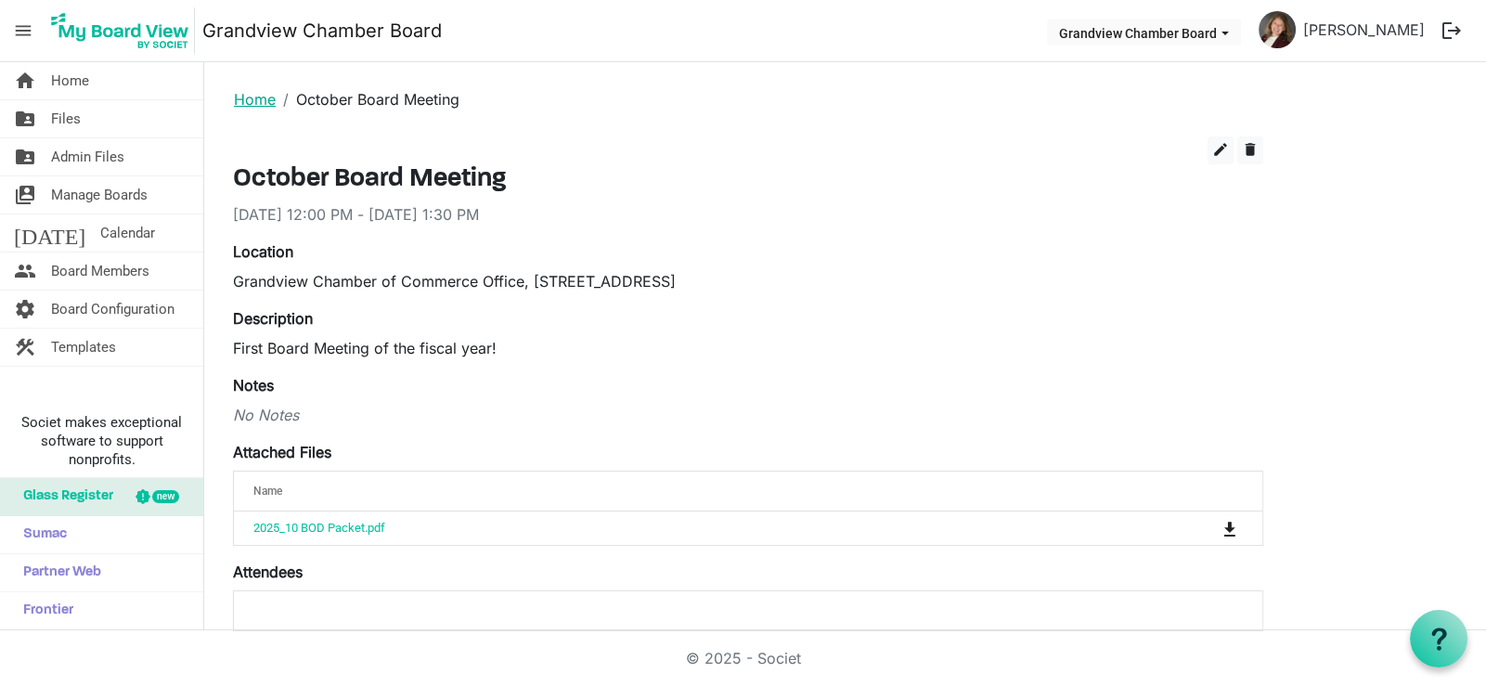
click at [255, 92] on link "Home" at bounding box center [255, 99] width 42 height 19
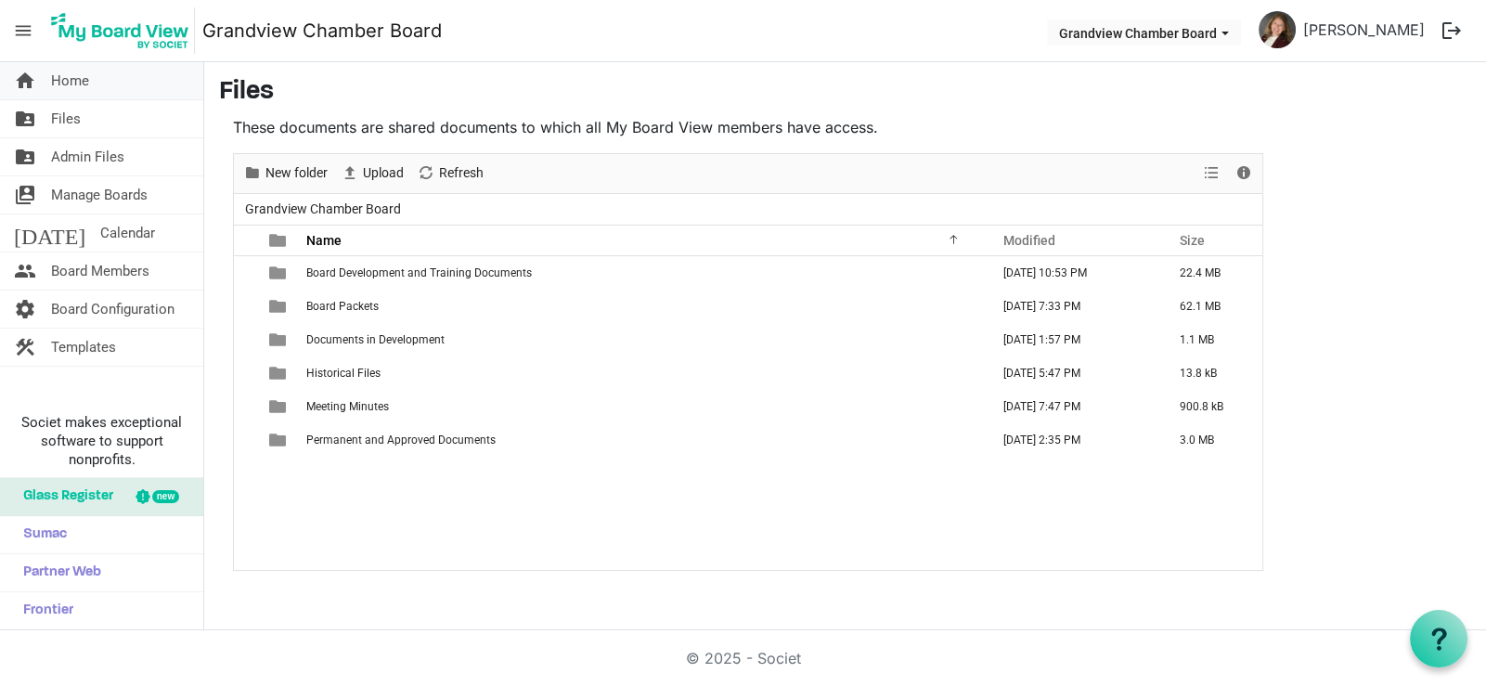
click at [69, 83] on span "Home" at bounding box center [70, 80] width 38 height 37
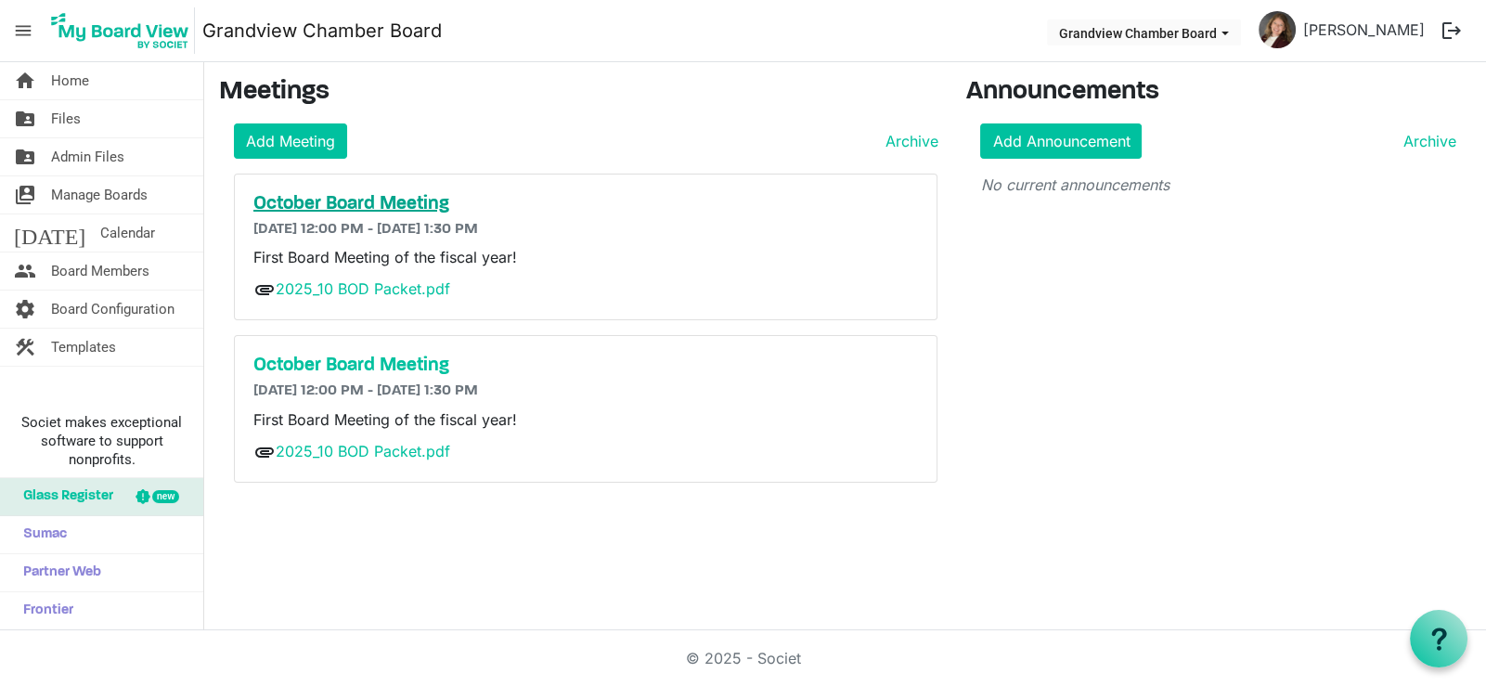
click at [352, 202] on h5 "October Board Meeting" at bounding box center [585, 204] width 665 height 22
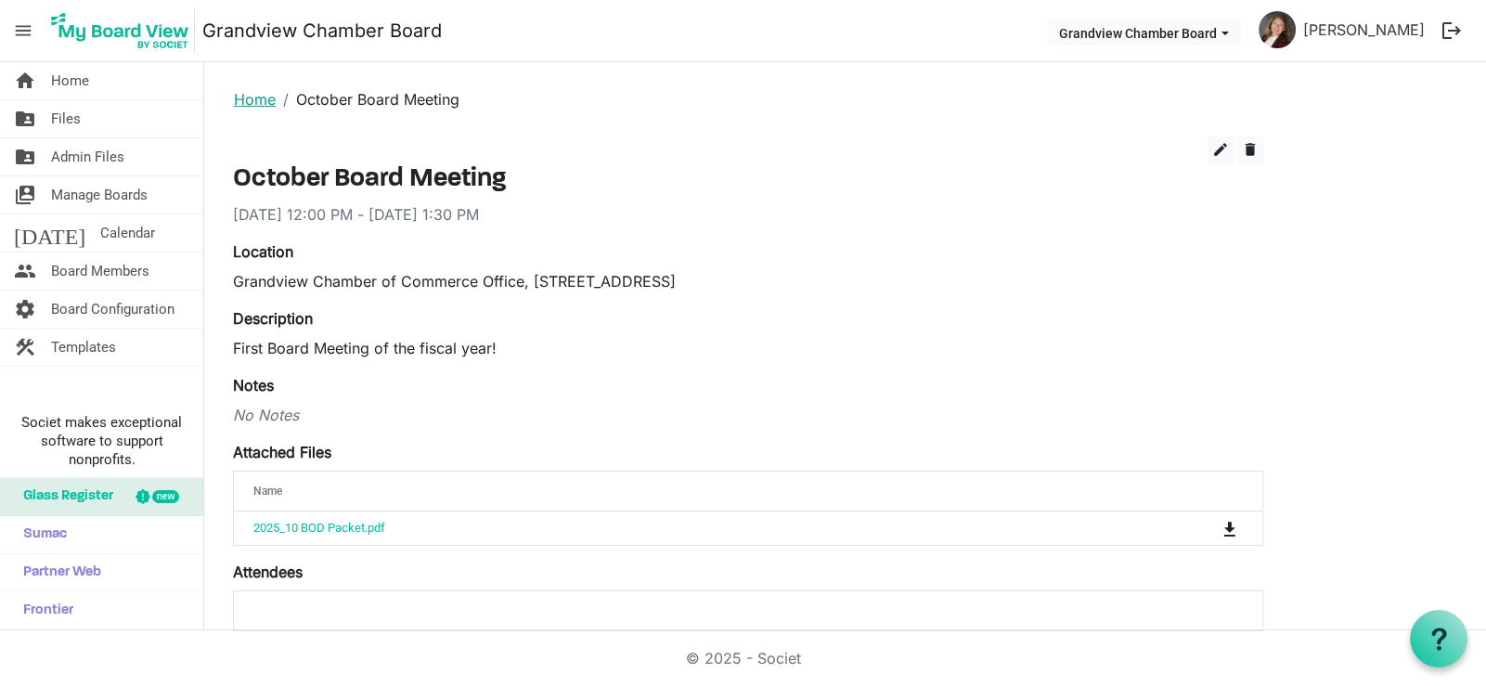
click at [246, 100] on link "Home" at bounding box center [255, 99] width 42 height 19
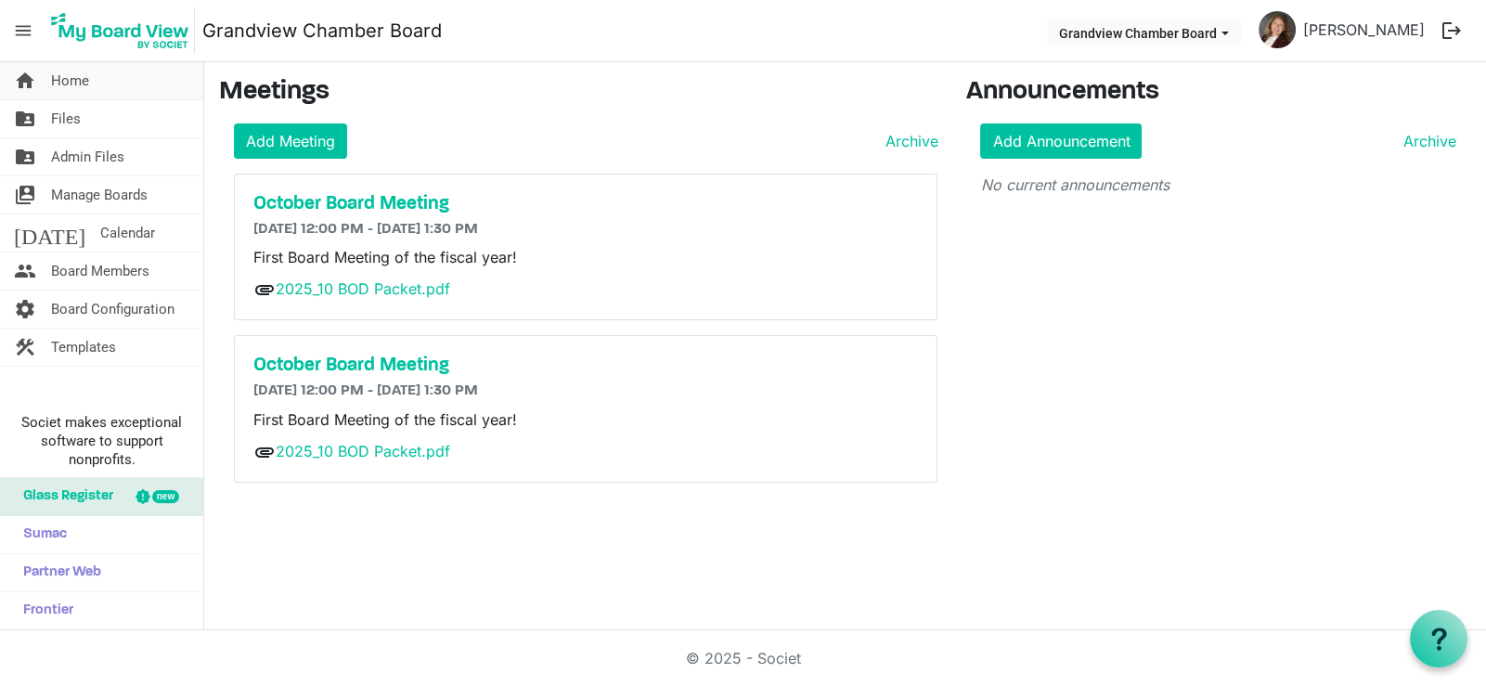
click at [66, 80] on span "Home" at bounding box center [70, 80] width 38 height 37
click at [84, 268] on span "Board Members" at bounding box center [100, 270] width 98 height 37
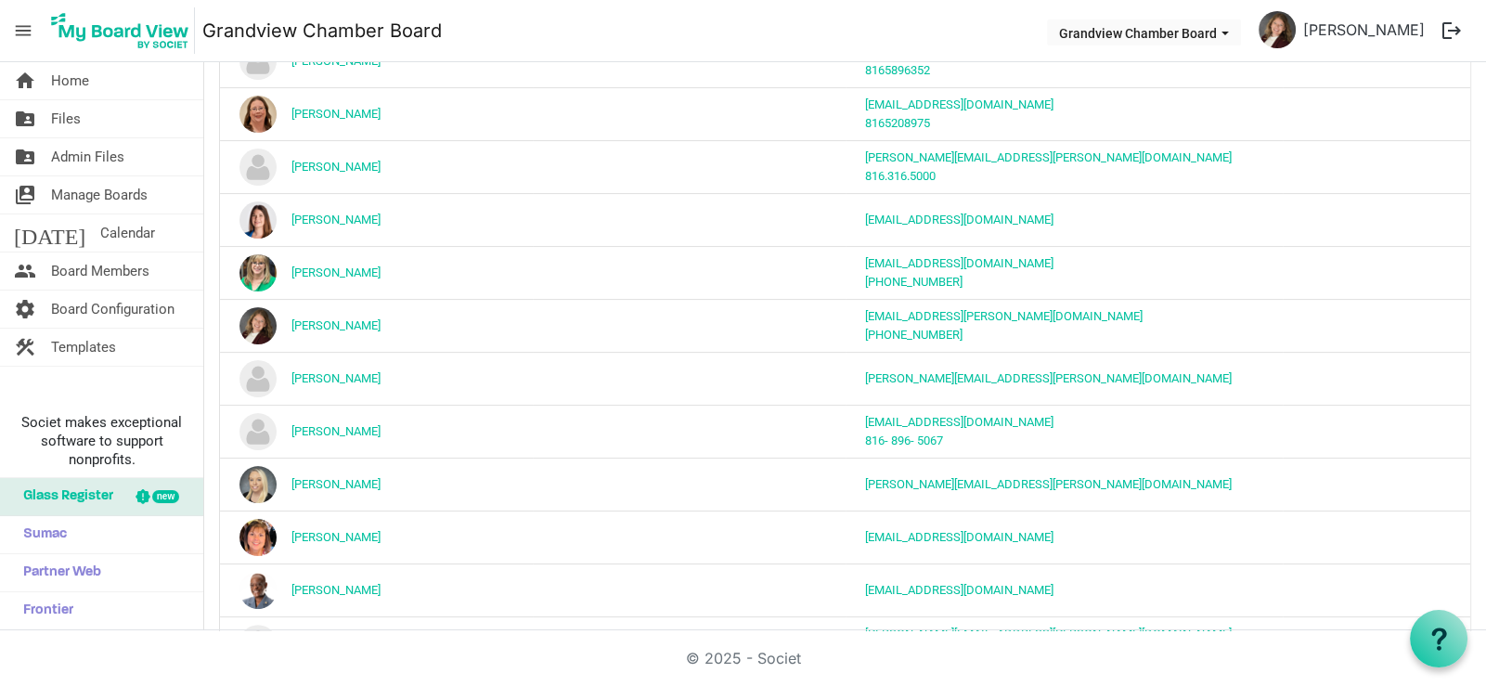
scroll to position [679, 0]
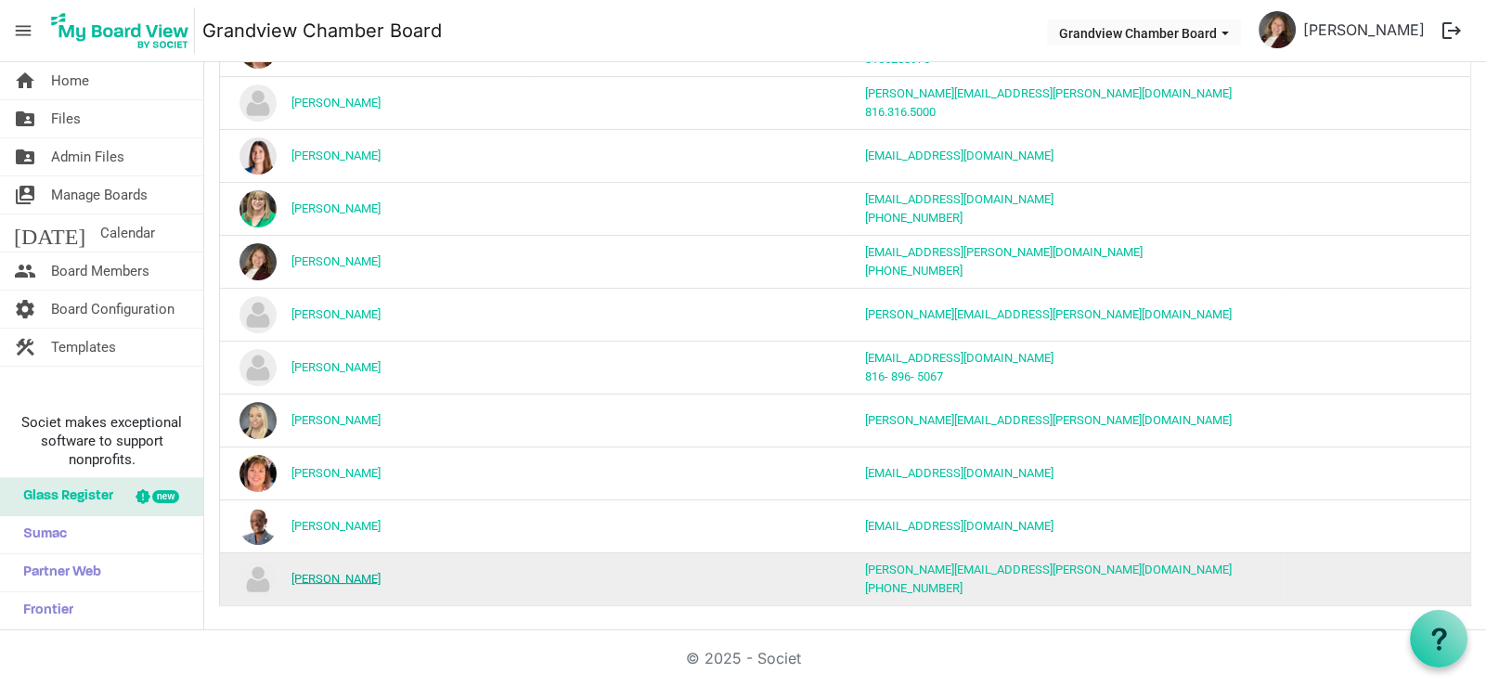
click at [328, 571] on link "Saul Payan" at bounding box center [335, 578] width 89 height 14
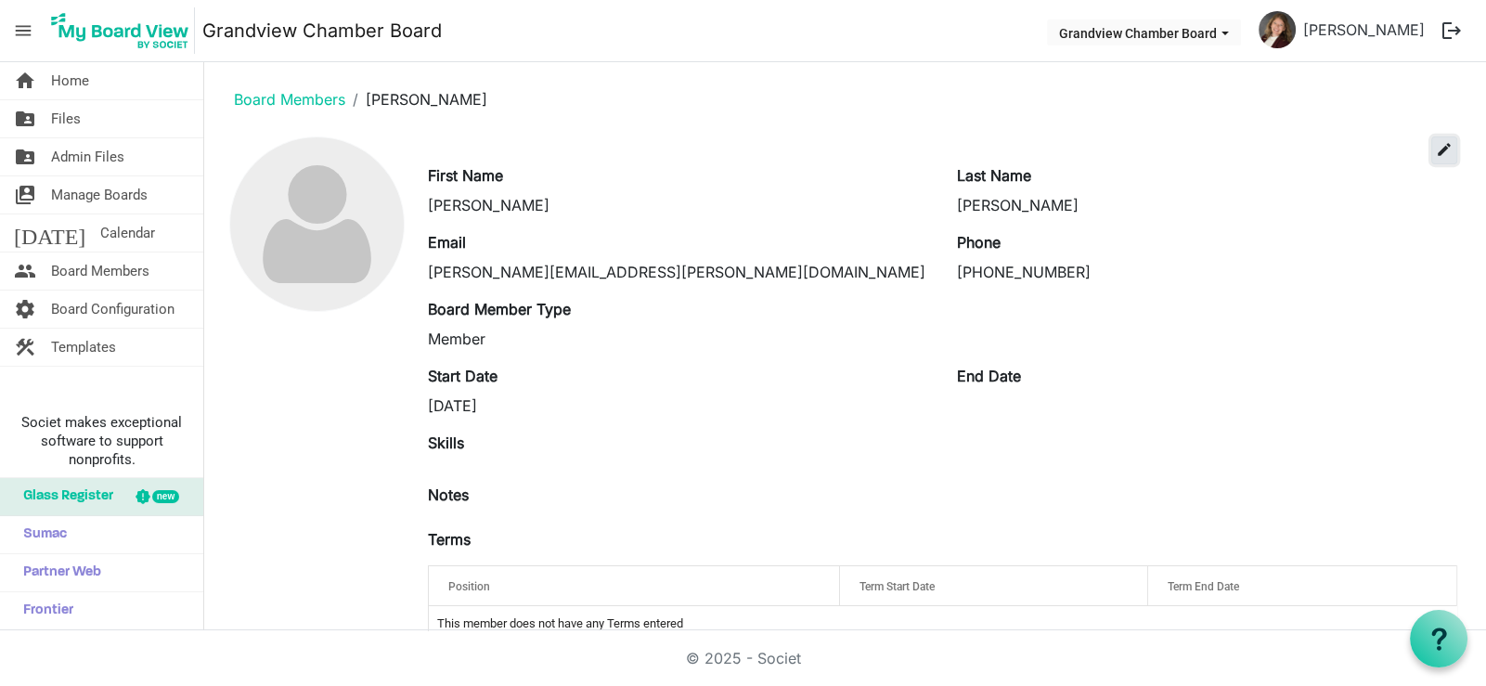
click at [1436, 141] on span "edit" at bounding box center [1444, 149] width 17 height 17
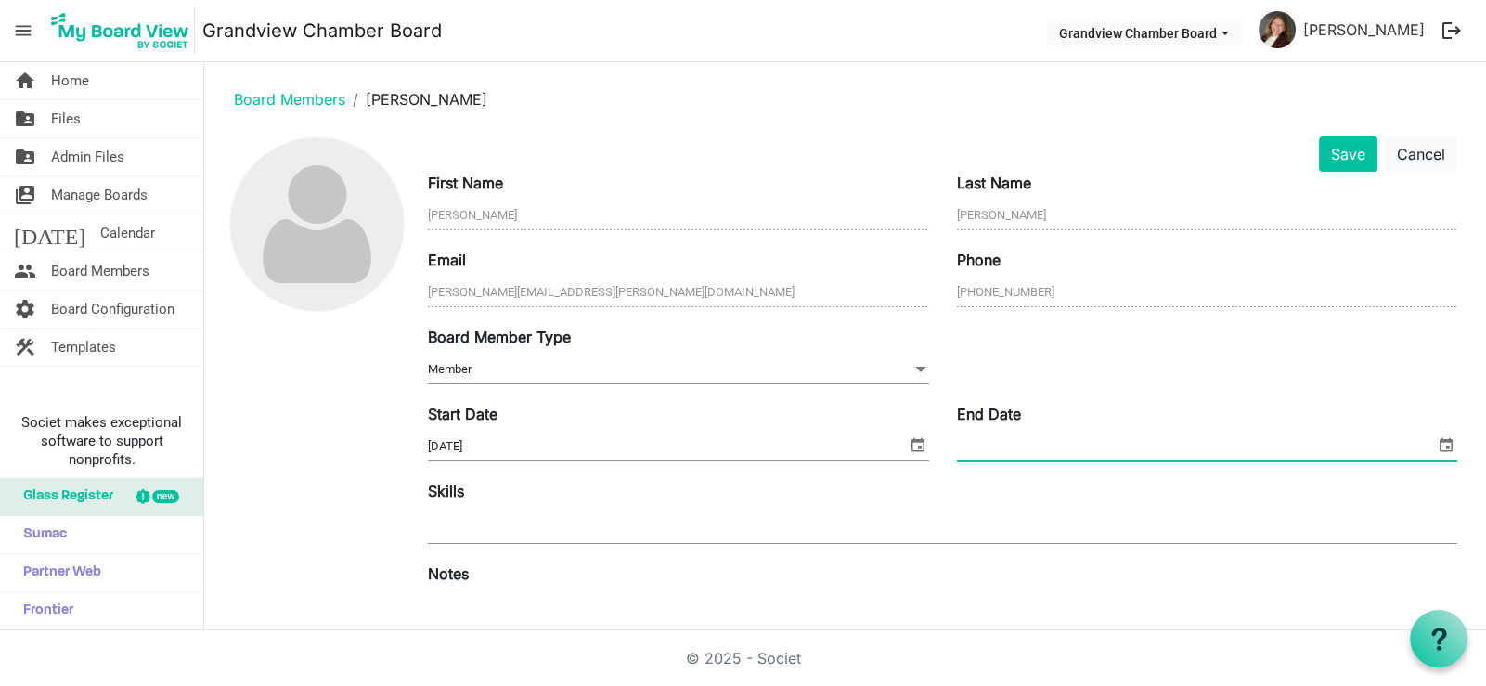
click at [1008, 446] on input "End Date" at bounding box center [1196, 447] width 478 height 28
click at [1435, 442] on span "select" at bounding box center [1446, 445] width 22 height 24
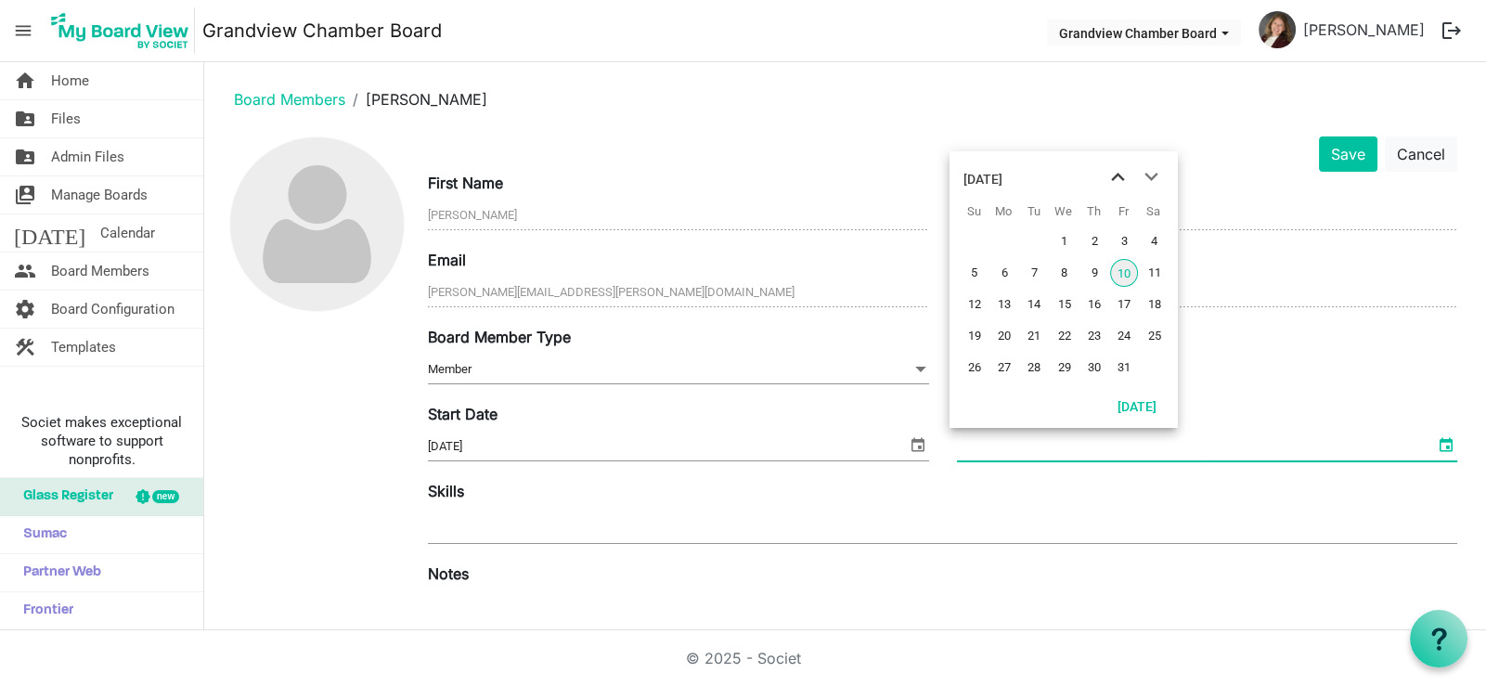
click at [1122, 178] on span "previous month" at bounding box center [1118, 177] width 32 height 33
click at [1042, 366] on span "30" at bounding box center [1034, 368] width 28 height 28
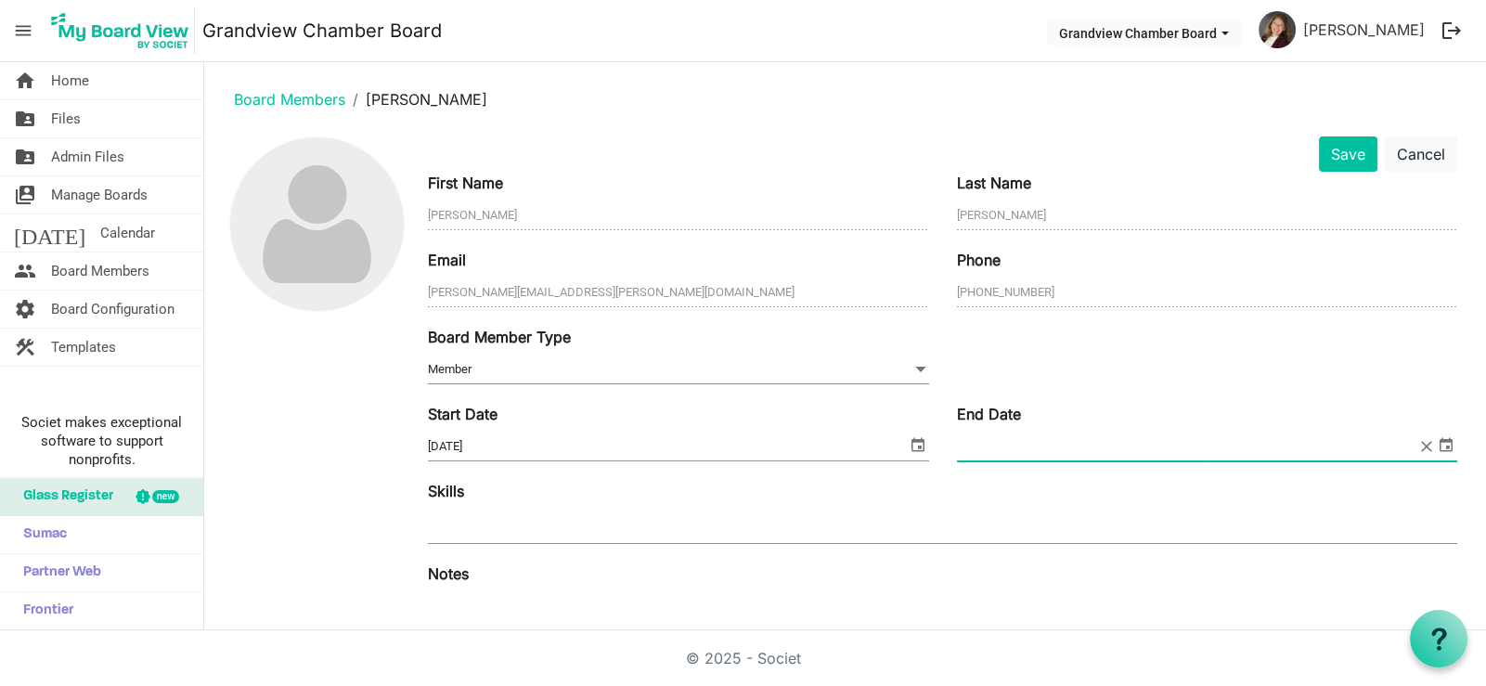
type input "9/30/2025"
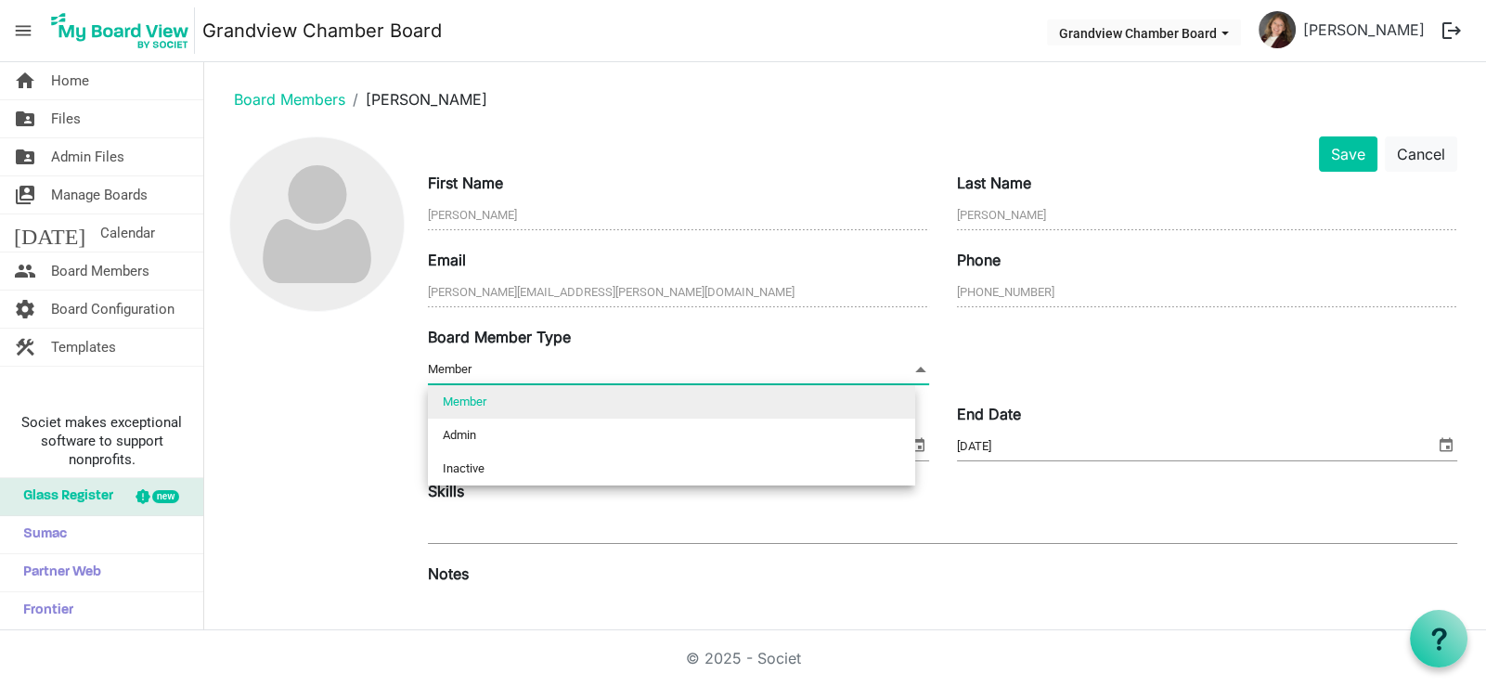
click at [491, 369] on span "Member Member" at bounding box center [678, 369] width 500 height 29
click at [485, 465] on li "Inactive" at bounding box center [671, 468] width 487 height 33
type input "Inactive"
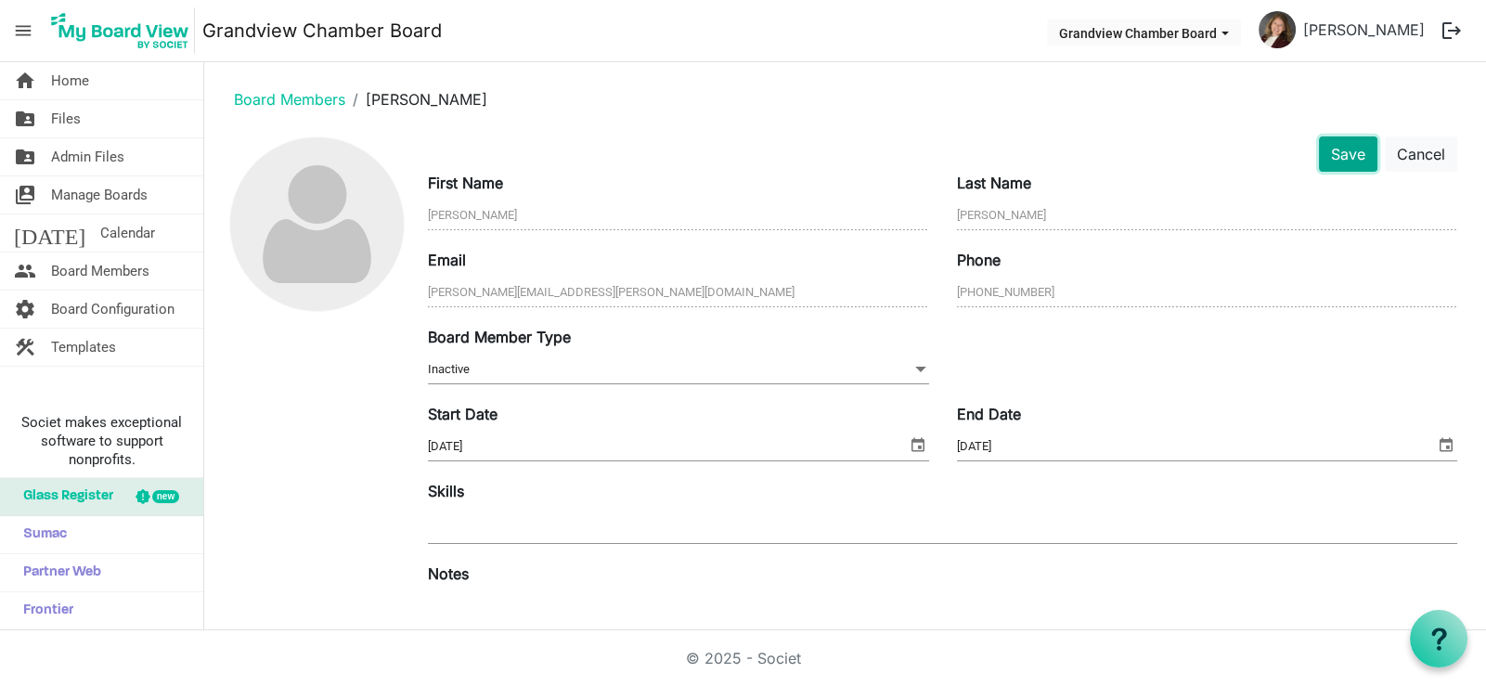
click at [1332, 156] on button "Save" at bounding box center [1348, 153] width 58 height 35
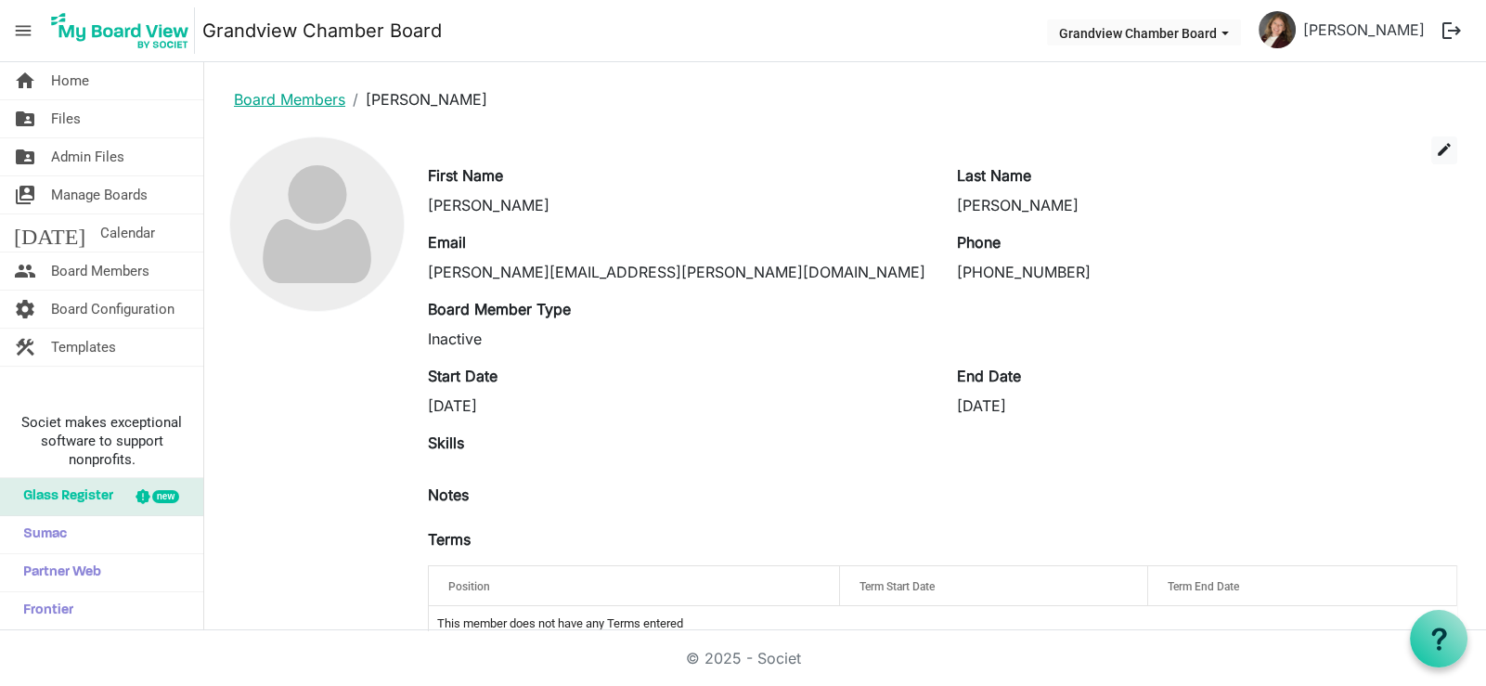
click at [293, 97] on link "Board Members" at bounding box center [289, 99] width 111 height 19
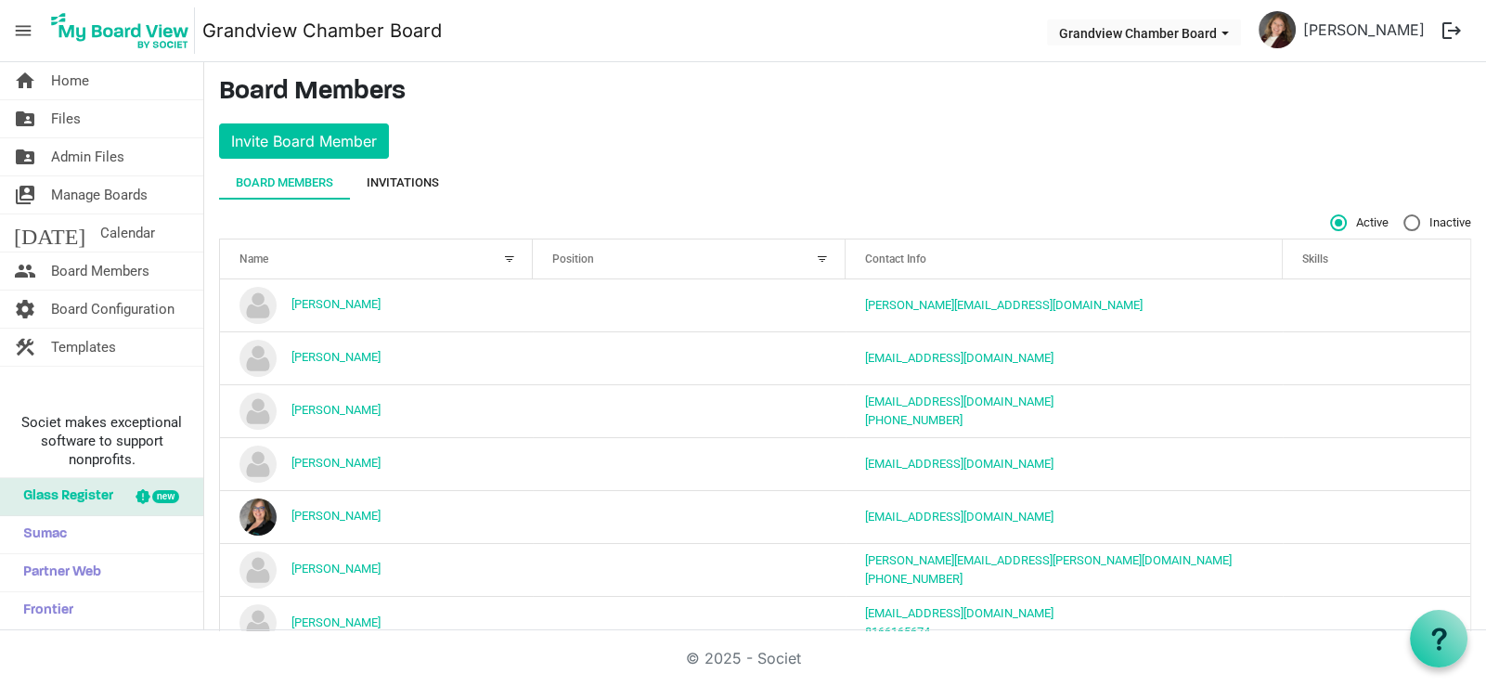
click at [404, 178] on div "Invitations" at bounding box center [403, 183] width 72 height 19
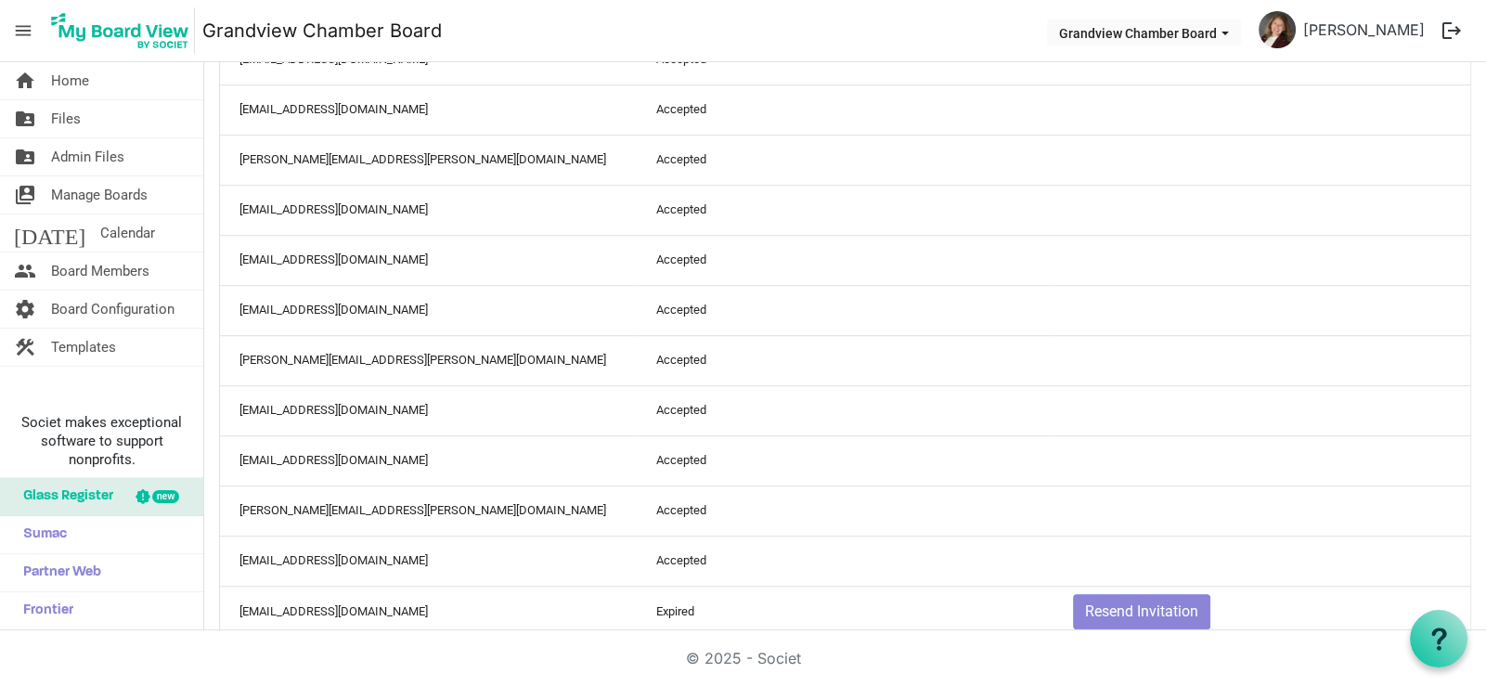
scroll to position [1512, 0]
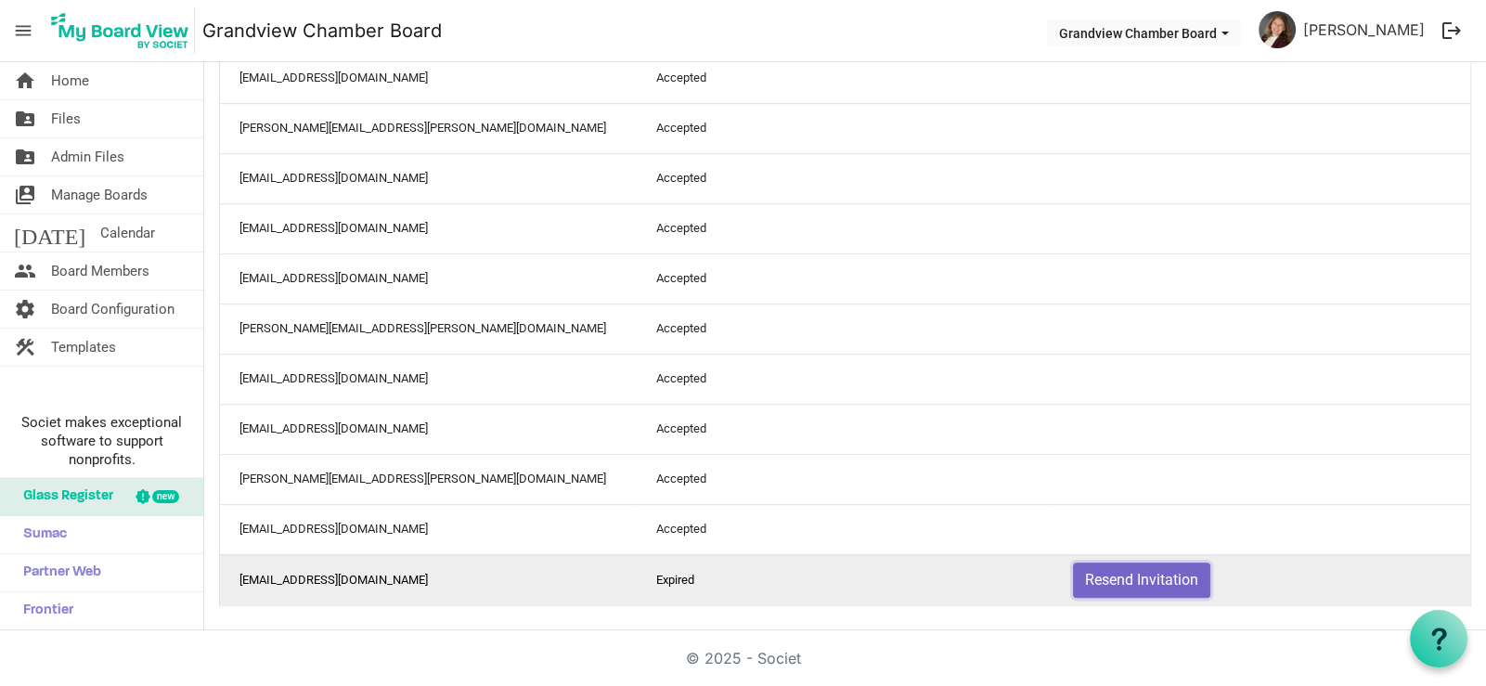
click at [1173, 575] on button "Resend Invitation" at bounding box center [1141, 579] width 137 height 35
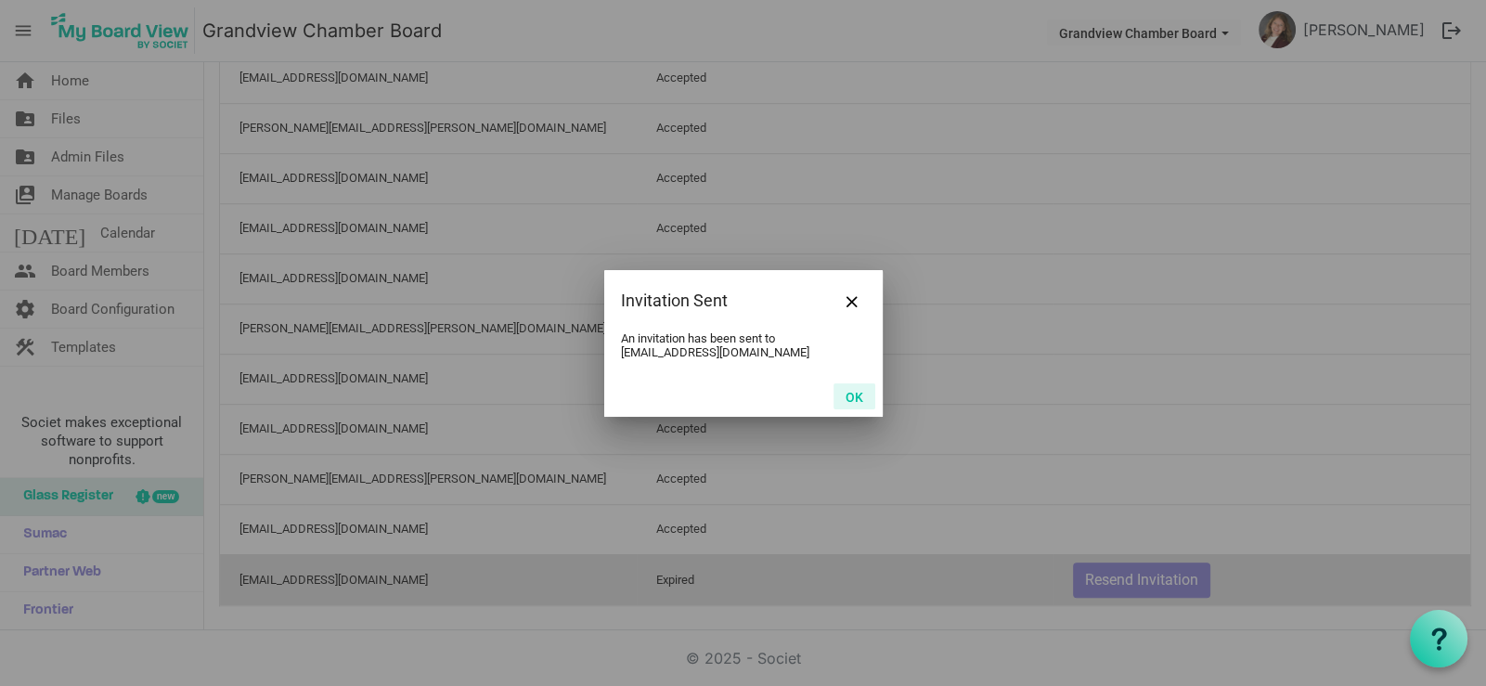
click at [860, 398] on button "OK" at bounding box center [855, 396] width 42 height 26
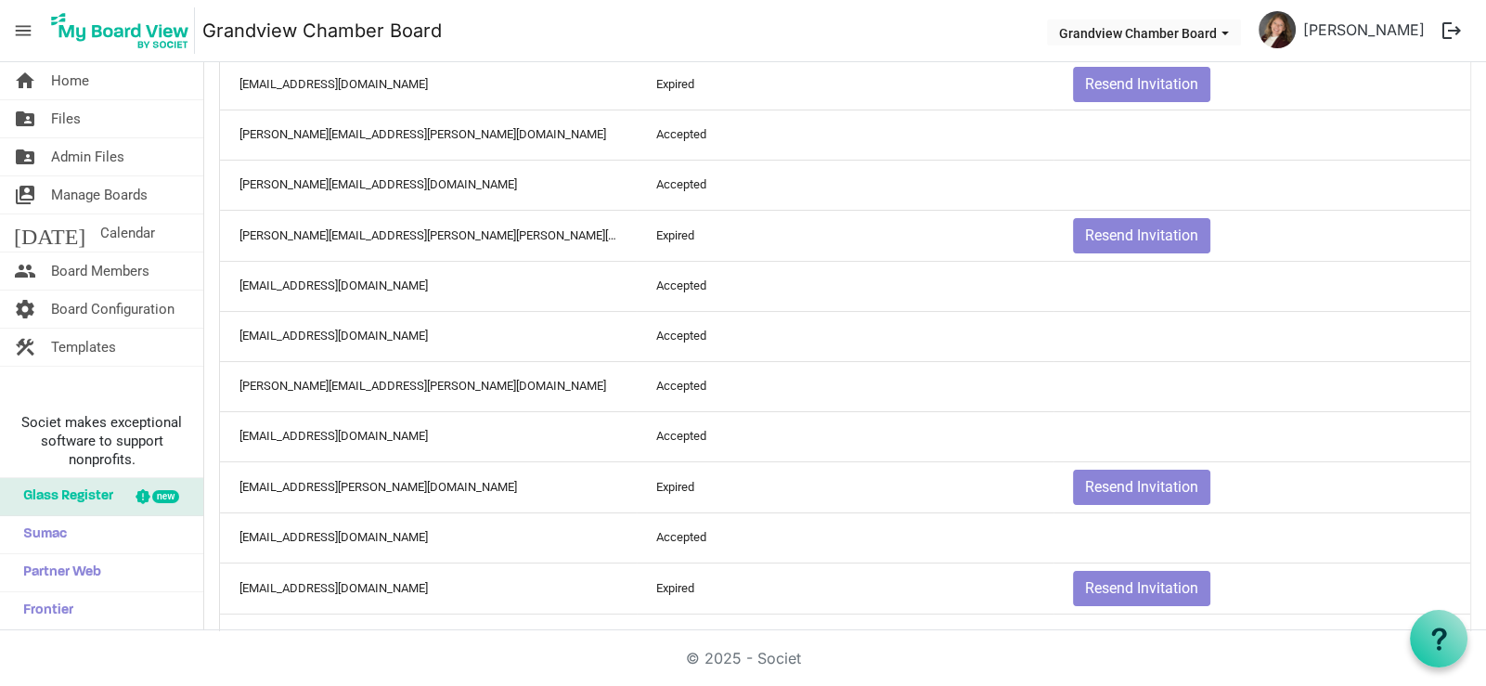
scroll to position [0, 0]
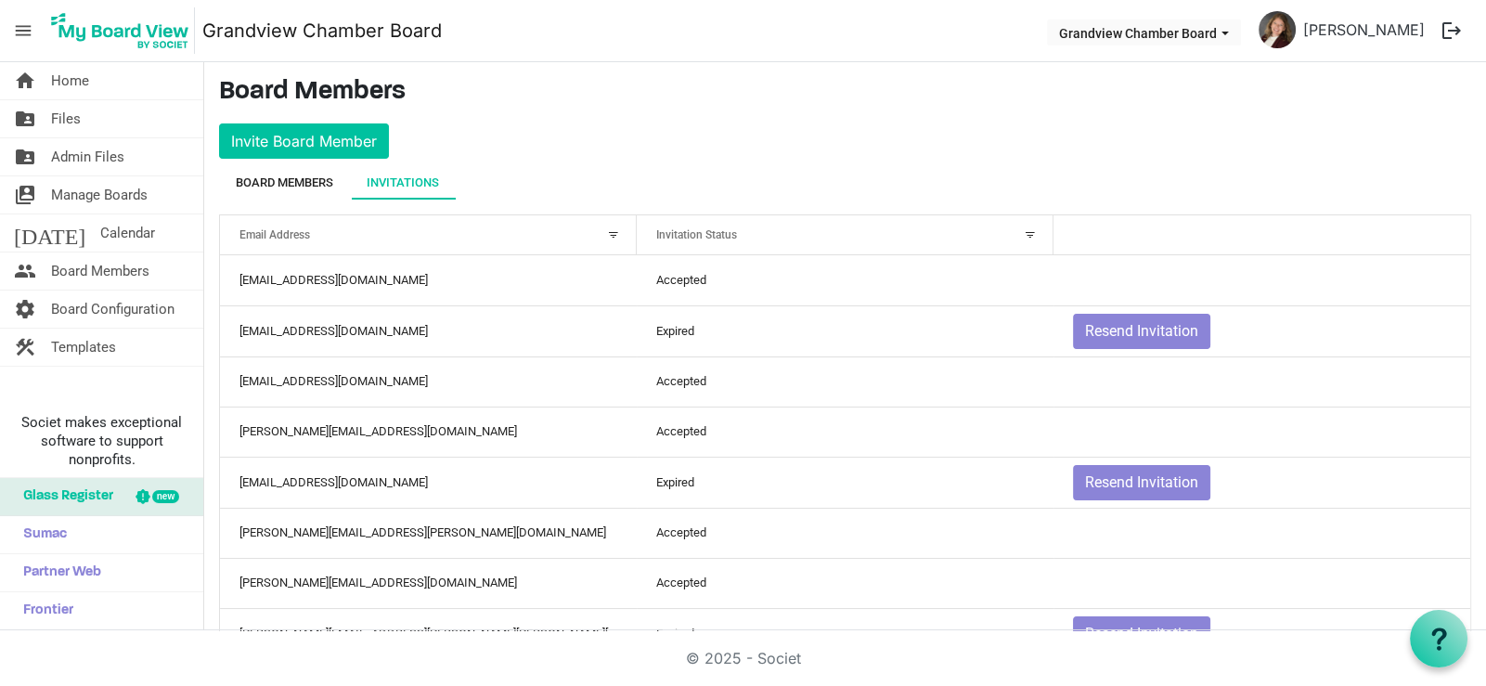
click at [279, 181] on div "Board Members" at bounding box center [284, 183] width 97 height 19
